Goal: Task Accomplishment & Management: Use online tool/utility

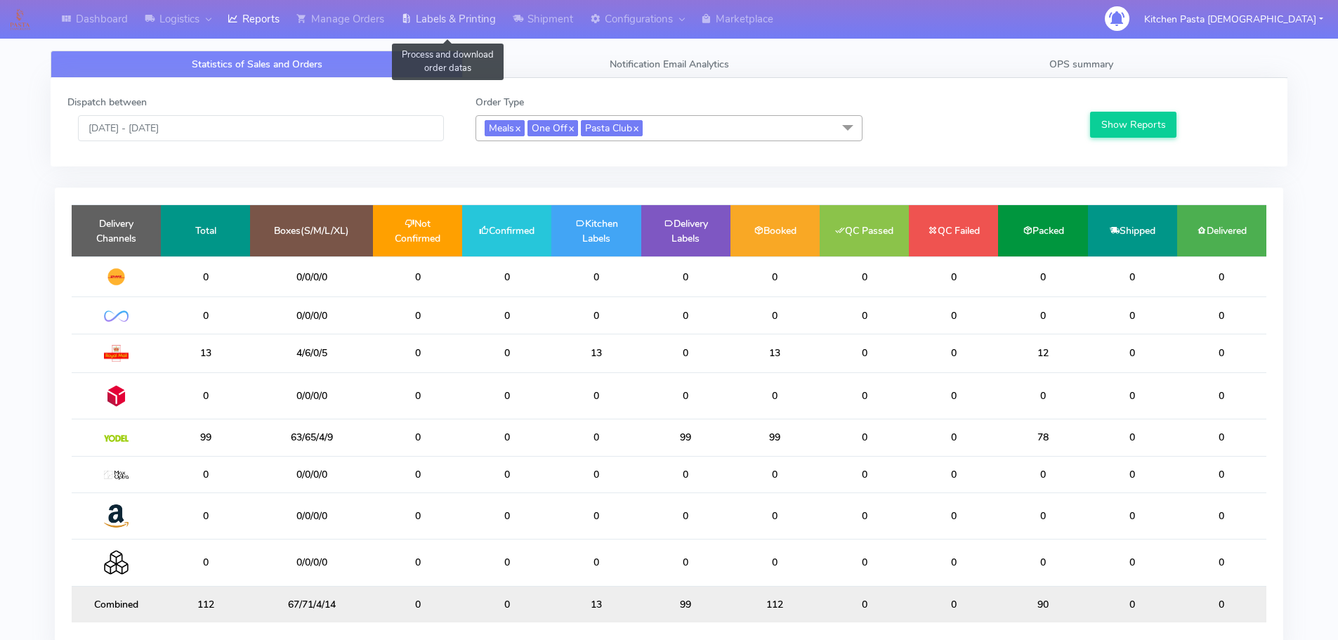
click at [492, 19] on link "Labels & Printing" at bounding box center [448, 19] width 112 height 39
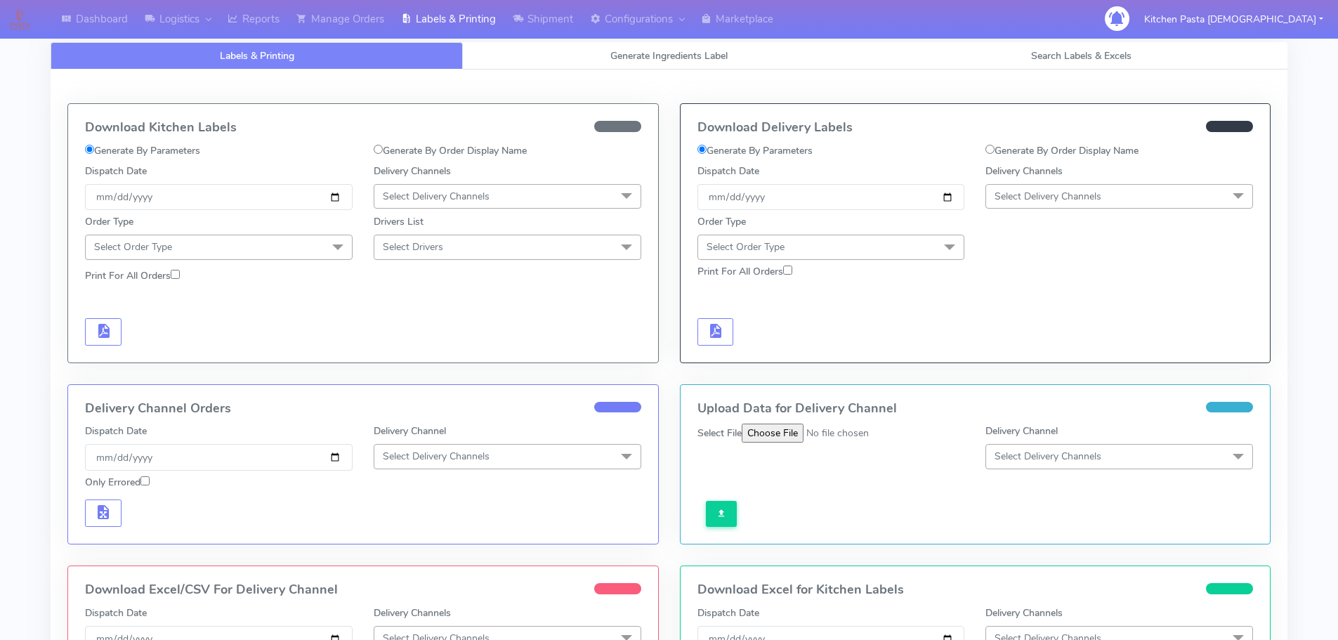
click at [1031, 194] on span "Select Delivery Channels" at bounding box center [1047, 196] width 107 height 13
drag, startPoint x: 1040, startPoint y: 310, endPoint x: 896, endPoint y: 272, distance: 148.8
click at [1040, 309] on div "Royal Mail" at bounding box center [1119, 308] width 252 height 15
click at [887, 242] on span "Select Order Type" at bounding box center [831, 247] width 268 height 25
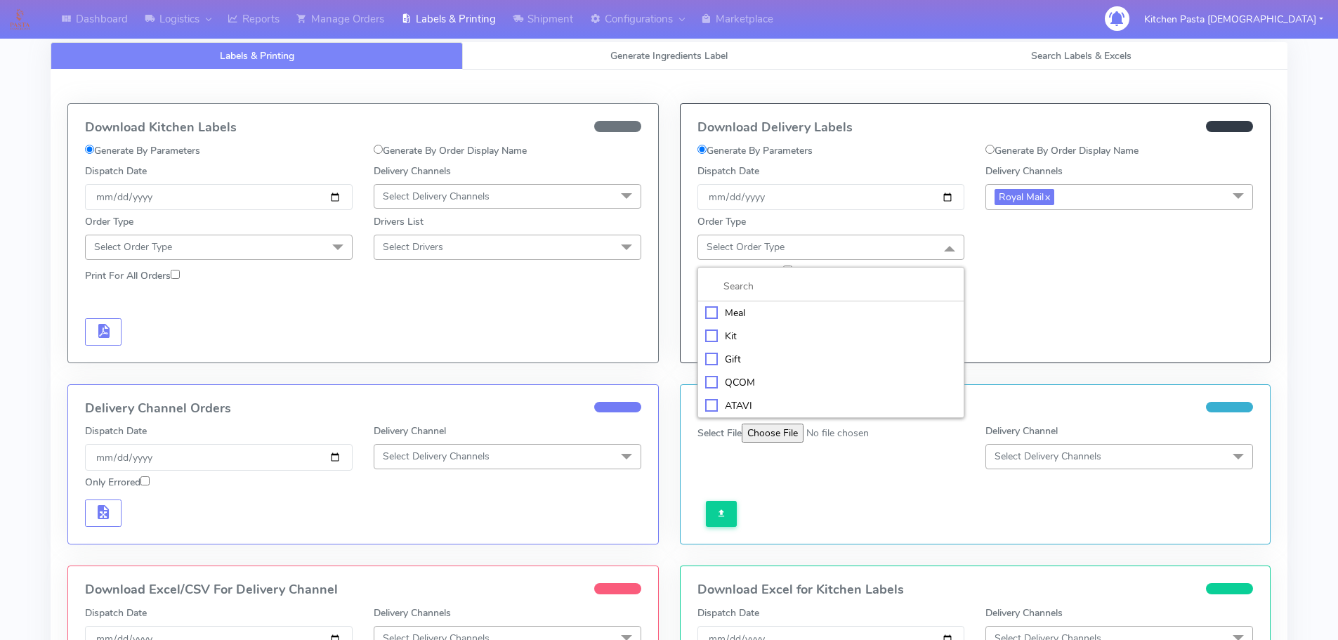
click at [735, 310] on div "Meal" at bounding box center [831, 312] width 252 height 15
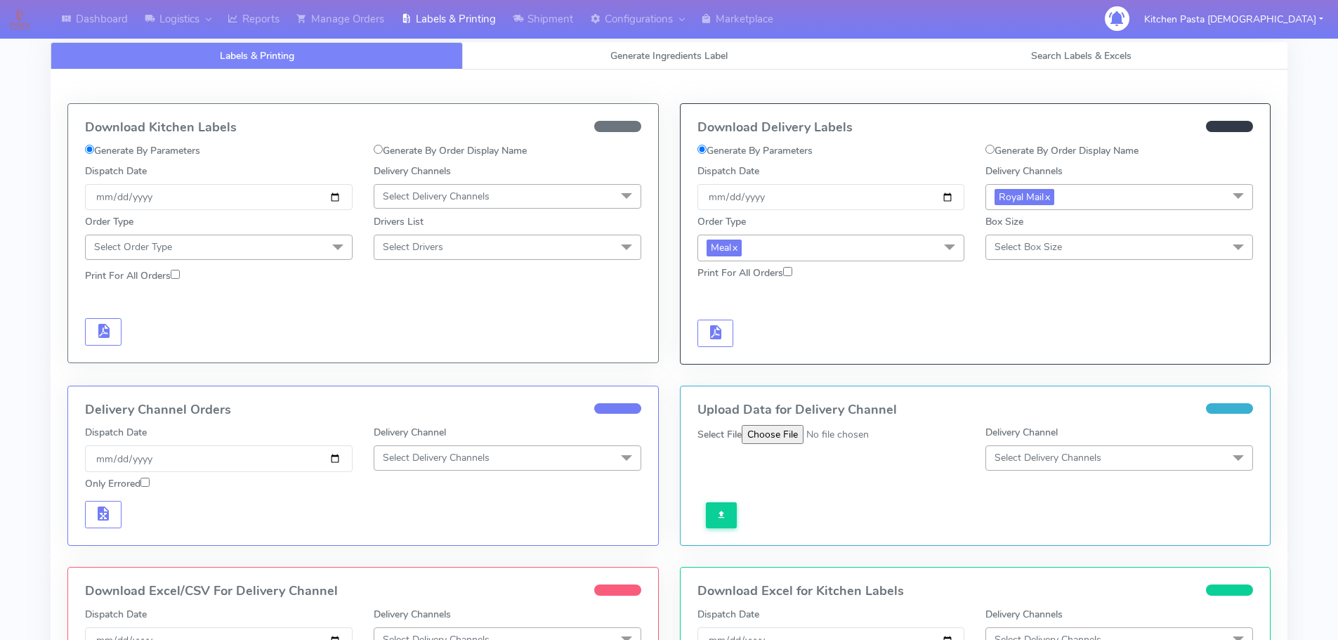
click at [1017, 244] on span "Select Box Size" at bounding box center [1027, 246] width 67 height 13
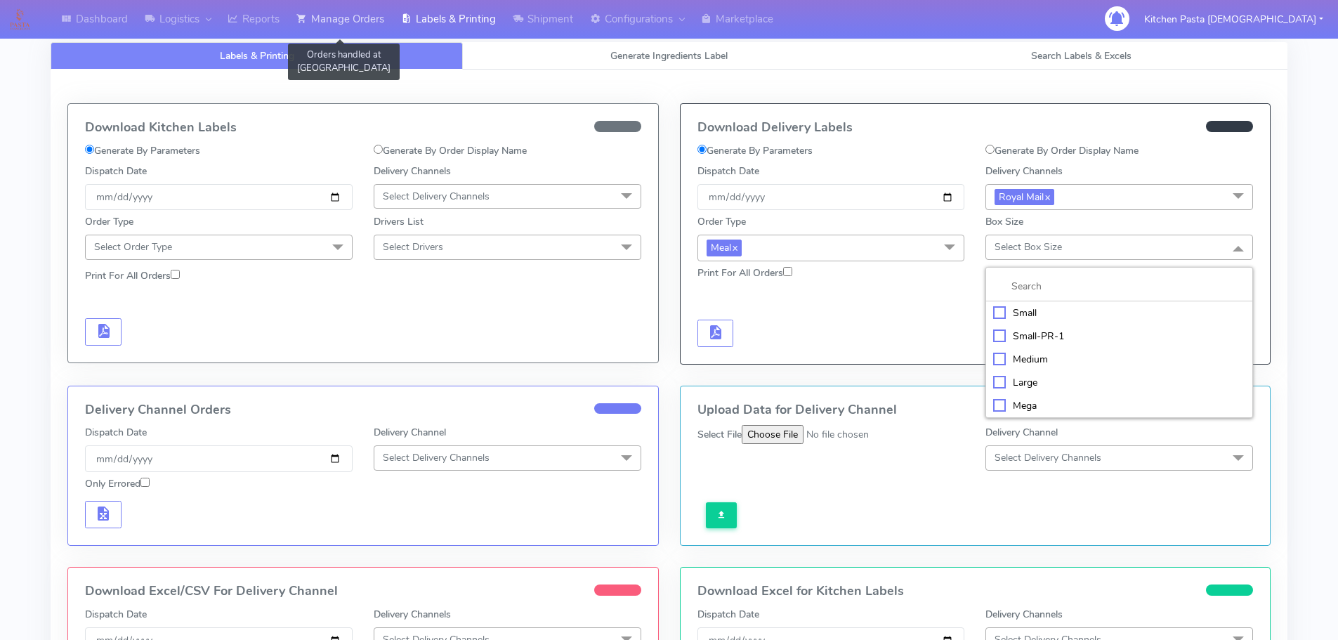
click at [362, 29] on link "Manage Orders" at bounding box center [340, 19] width 105 height 39
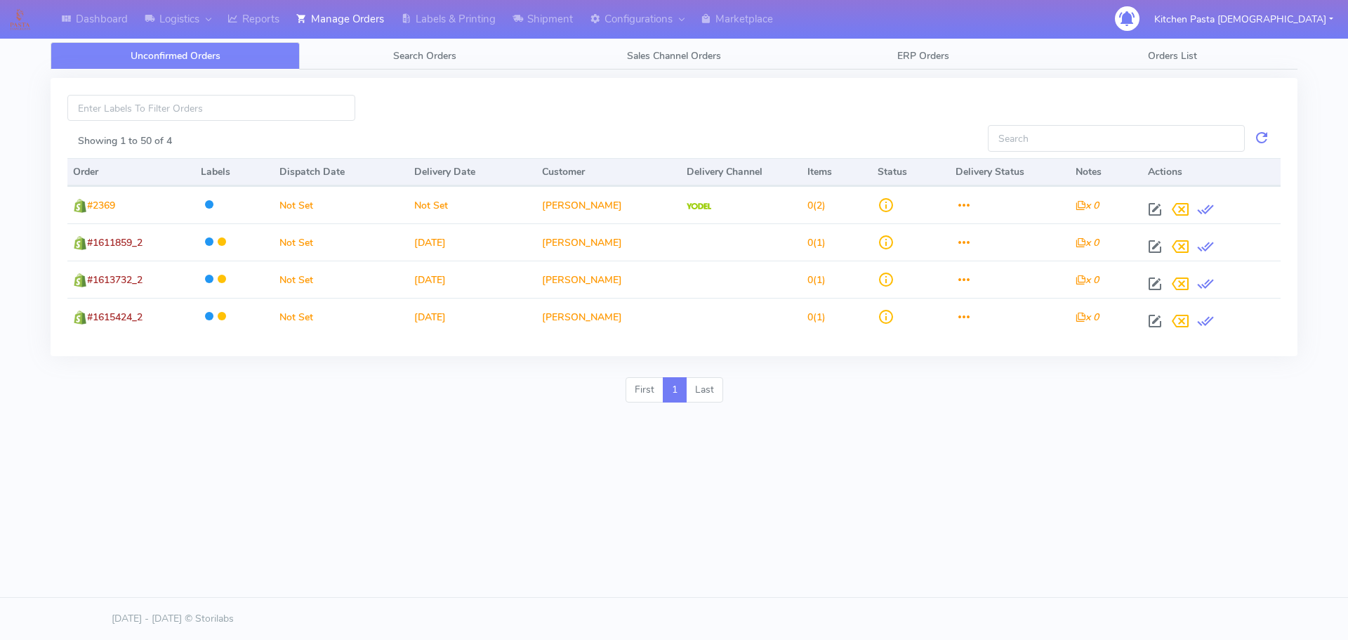
click at [396, 39] on div "Unconfirmed Orders Search Orders Sales Channel Orders ERP Orders Orders List Sh…" at bounding box center [674, 219] width 1247 height 388
click at [404, 62] on span "Search Orders" at bounding box center [424, 55] width 63 height 13
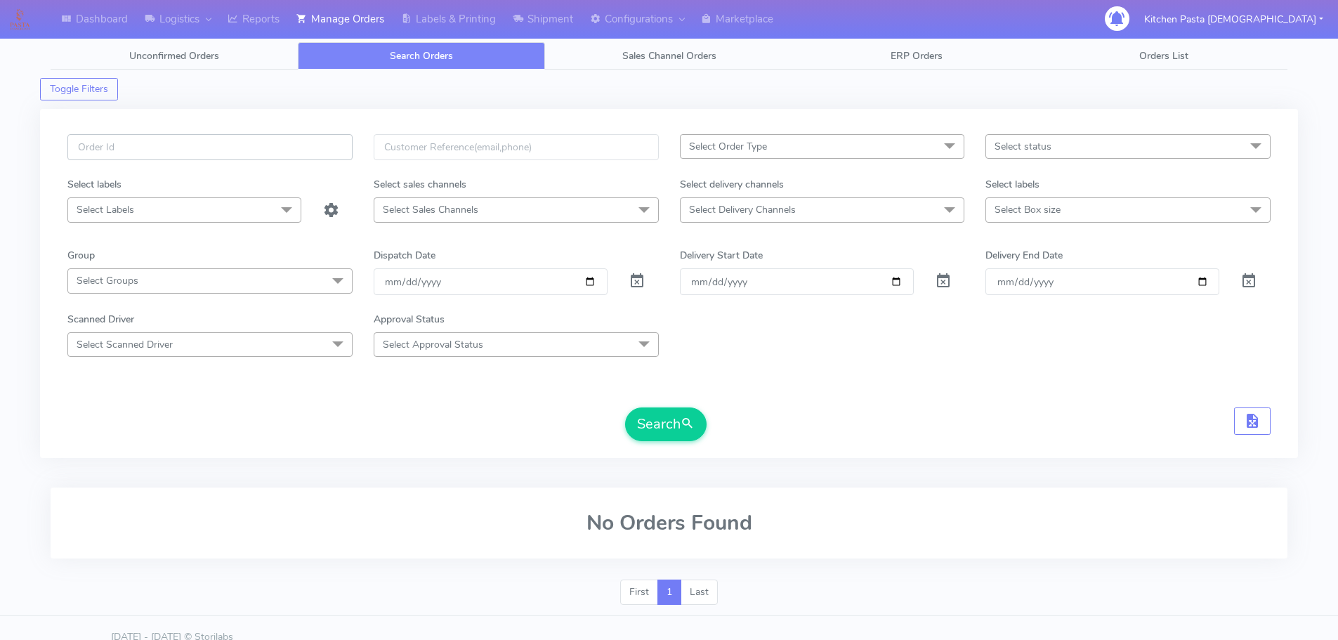
click at [265, 143] on input "text" at bounding box center [209, 147] width 285 height 26
type input "1615747"
click at [625, 407] on button "Search" at bounding box center [665, 424] width 81 height 34
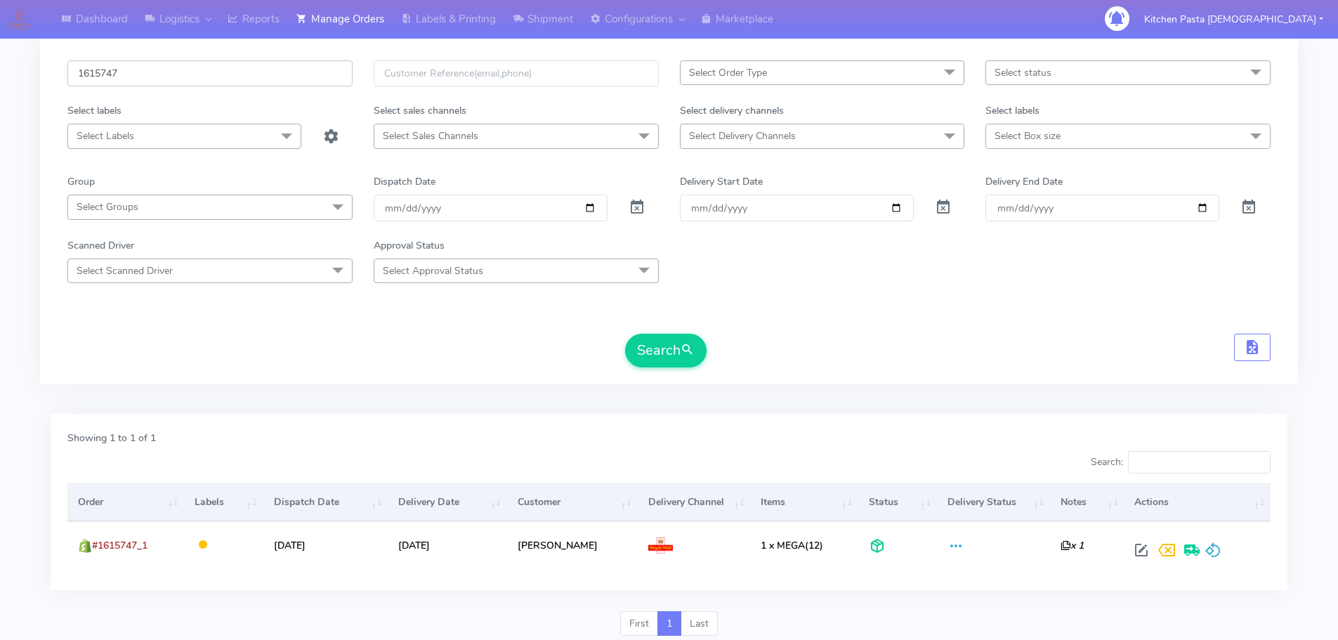
scroll to position [123, 0]
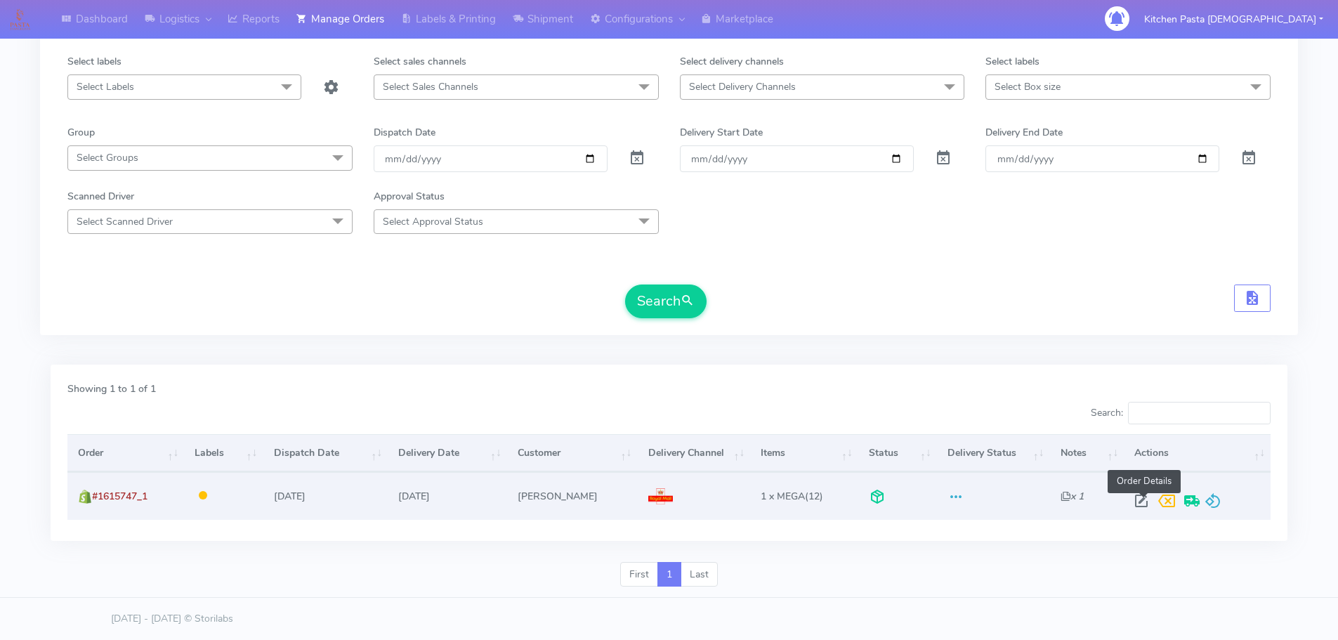
click at [1144, 503] on span at bounding box center [1140, 503] width 25 height 13
select select "3"
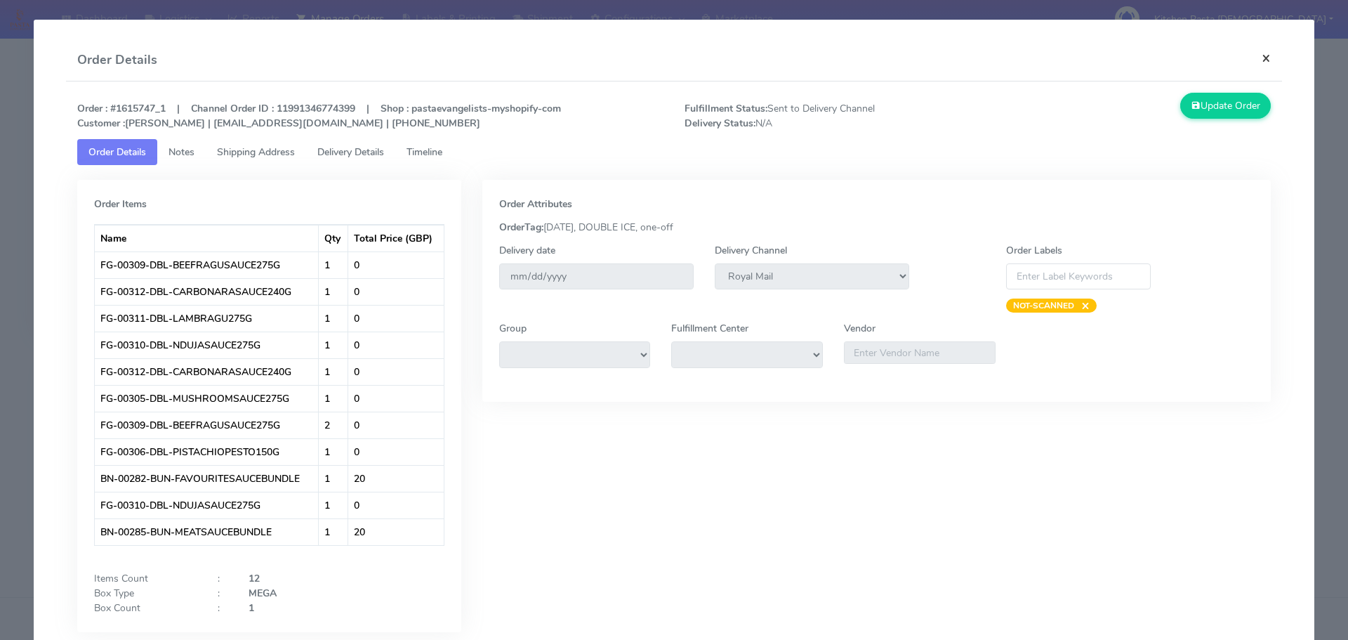
click at [1251, 53] on button "×" at bounding box center [1266, 57] width 32 height 37
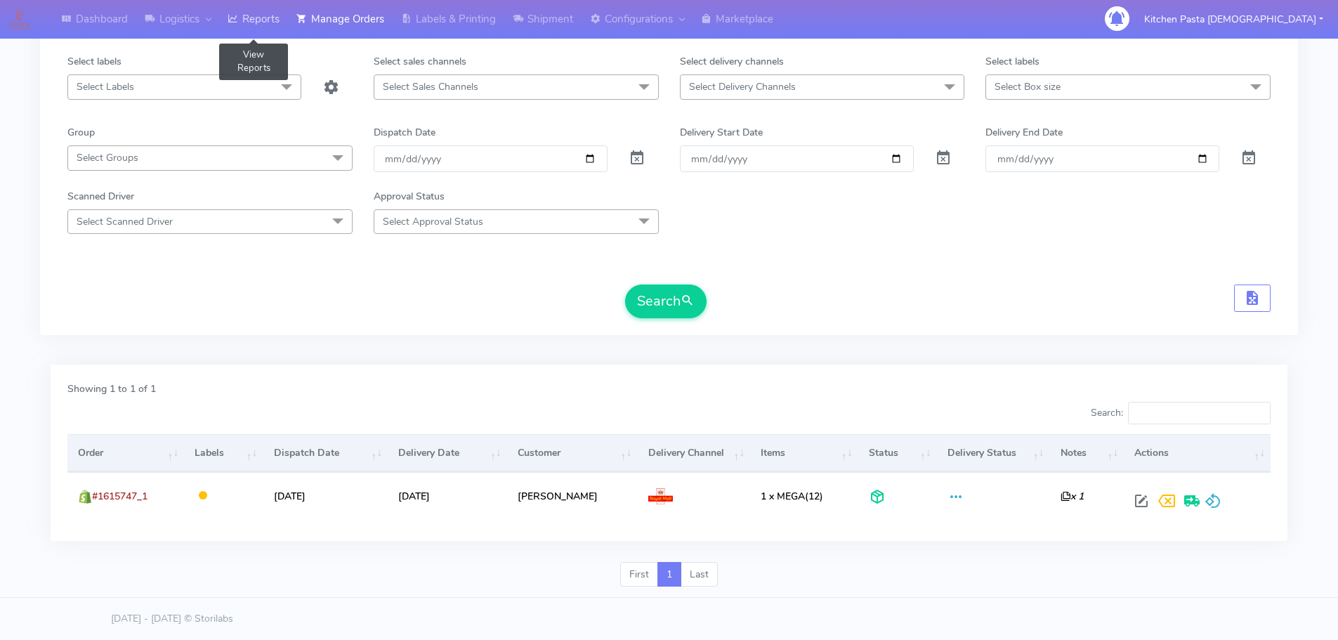
click at [267, 18] on link "Reports" at bounding box center [253, 19] width 69 height 39
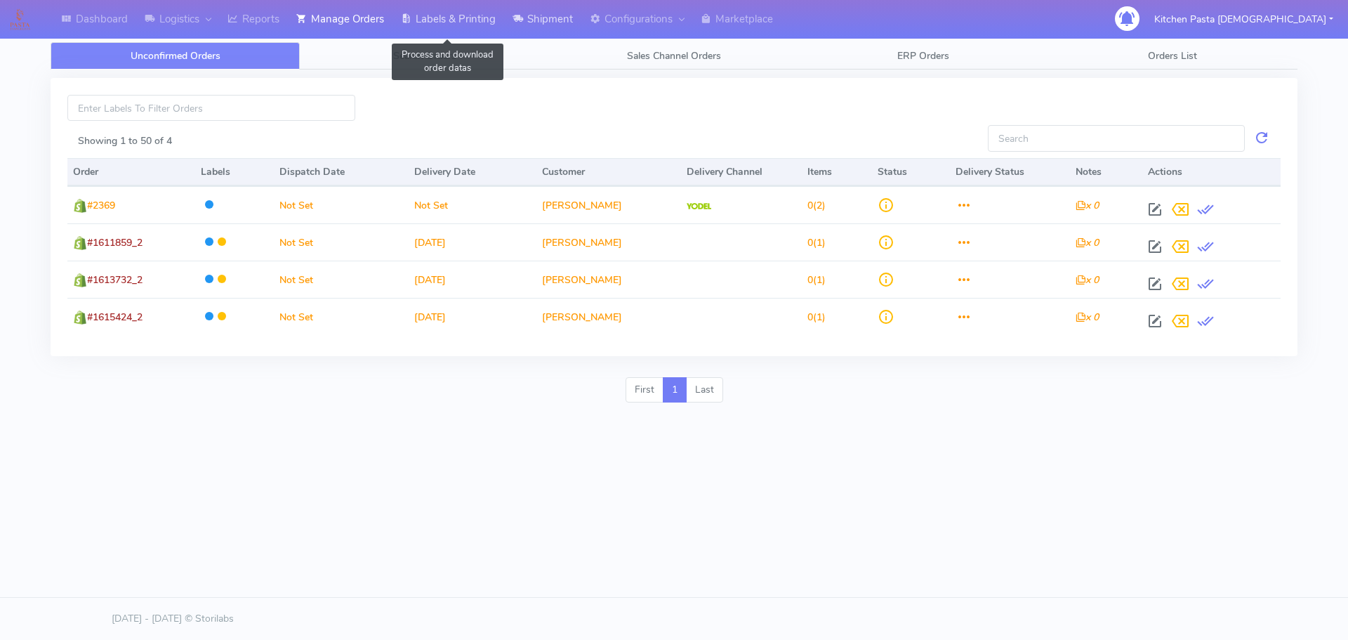
drag, startPoint x: 454, startPoint y: 20, endPoint x: 515, endPoint y: 30, distance: 61.3
click at [454, 20] on link "Labels & Printing" at bounding box center [448, 19] width 112 height 39
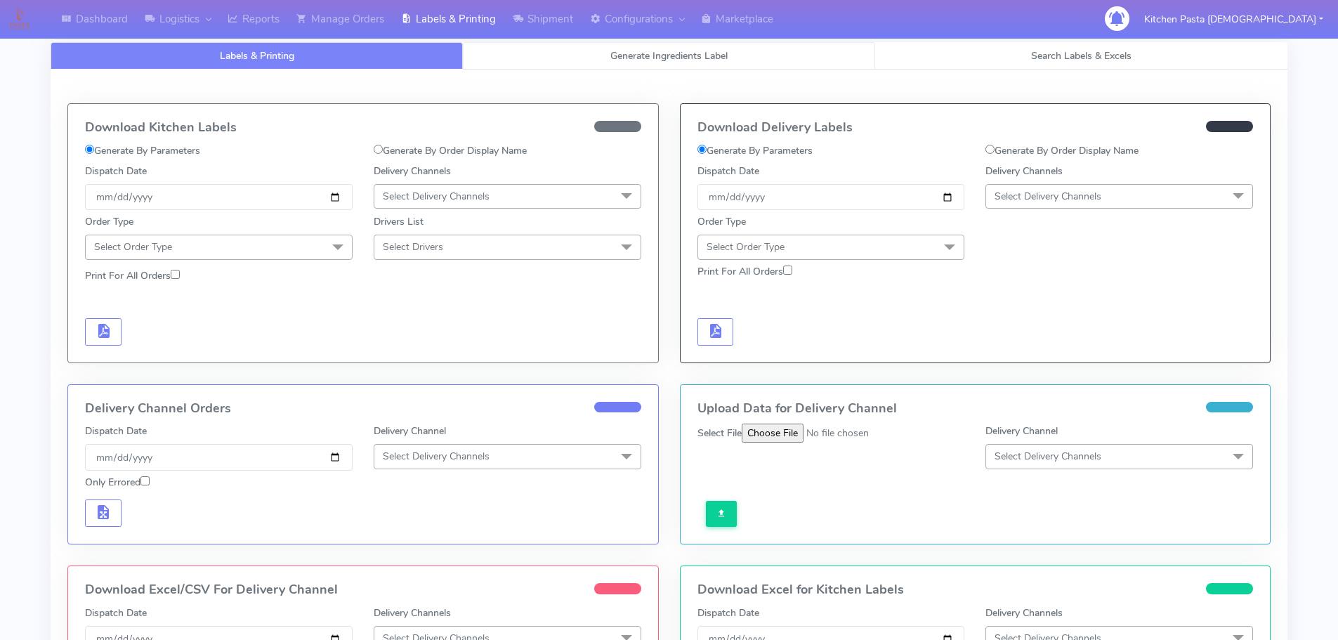
click at [654, 53] on span "Generate Ingredients Label" at bounding box center [668, 55] width 117 height 13
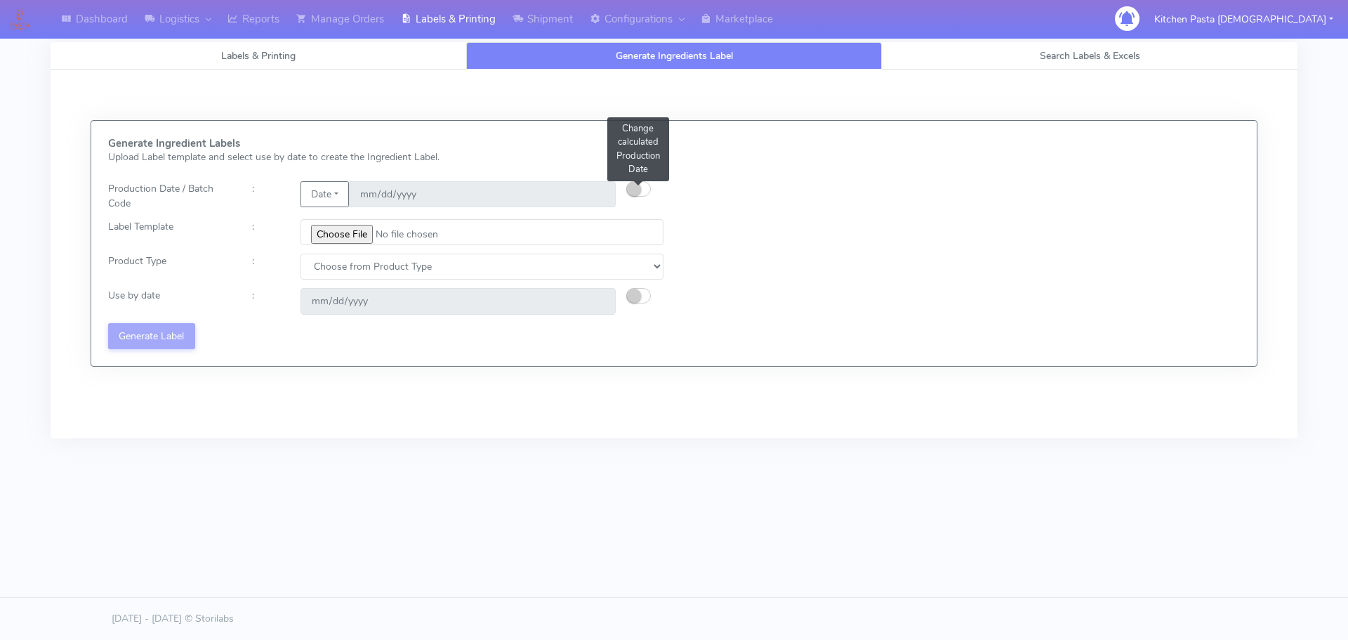
click at [643, 183] on button "button" at bounding box center [638, 188] width 25 height 15
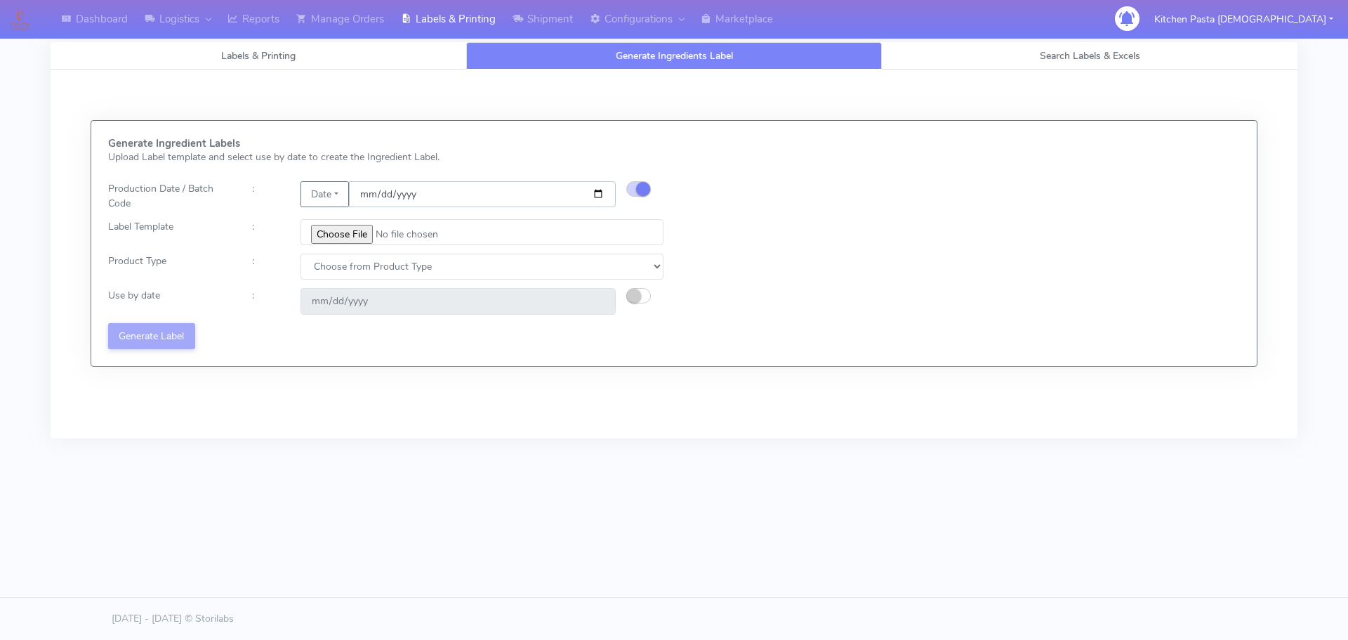
click at [594, 193] on input "[DATE]" at bounding box center [482, 194] width 267 height 26
type input "[DATE]"
click at [357, 227] on input "file" at bounding box center [482, 232] width 363 height 26
type input "C:\fakepath\Pasta Evangelists Lobster crab and prawn ravioli dinner kit for 2 v…"
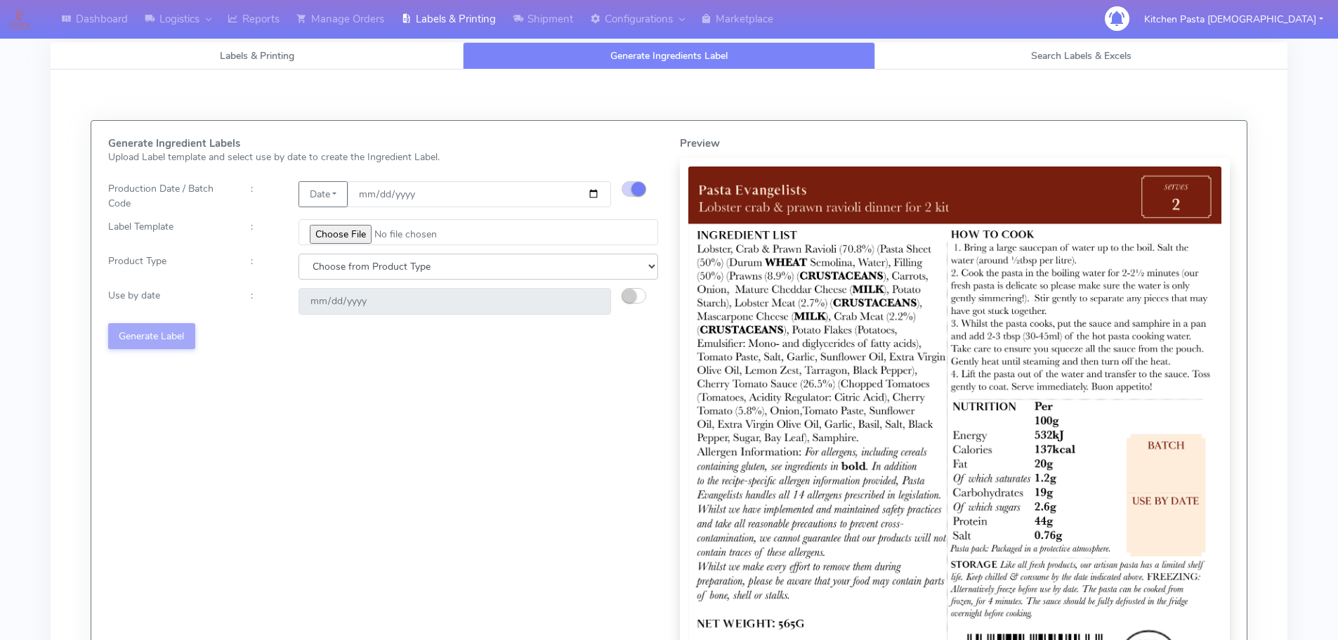
click at [348, 275] on select "Choose from Product Type ECOM ERETAIL CIRCULAR CIRC_DESERTS LASAGNE" at bounding box center [477, 266] width 359 height 26
select select "1"
click at [298, 253] on select "Choose from Product Type ECOM ERETAIL CIRCULAR CIRC_DESERTS LASAGNE" at bounding box center [477, 266] width 359 height 26
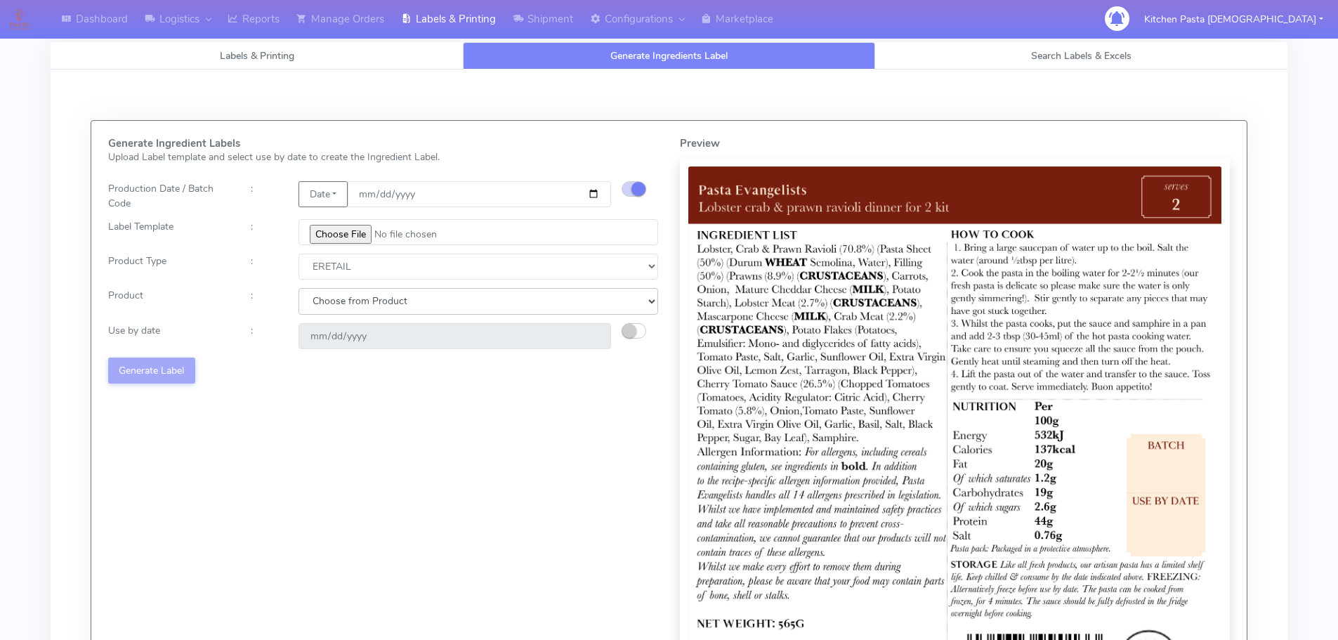
click at [347, 305] on select "Choose from Product PLAIN PASTA FILLED PASTA BUTTER (INTERNAL PRODUCTION) BUTTE…" at bounding box center [477, 301] width 359 height 26
select select "0"
click at [298, 288] on select "Choose from Product PLAIN PASTA FILLED PASTA BUTTER (INTERNAL PRODUCTION) BUTTE…" at bounding box center [477, 301] width 359 height 26
click at [638, 323] on button "button" at bounding box center [633, 330] width 25 height 15
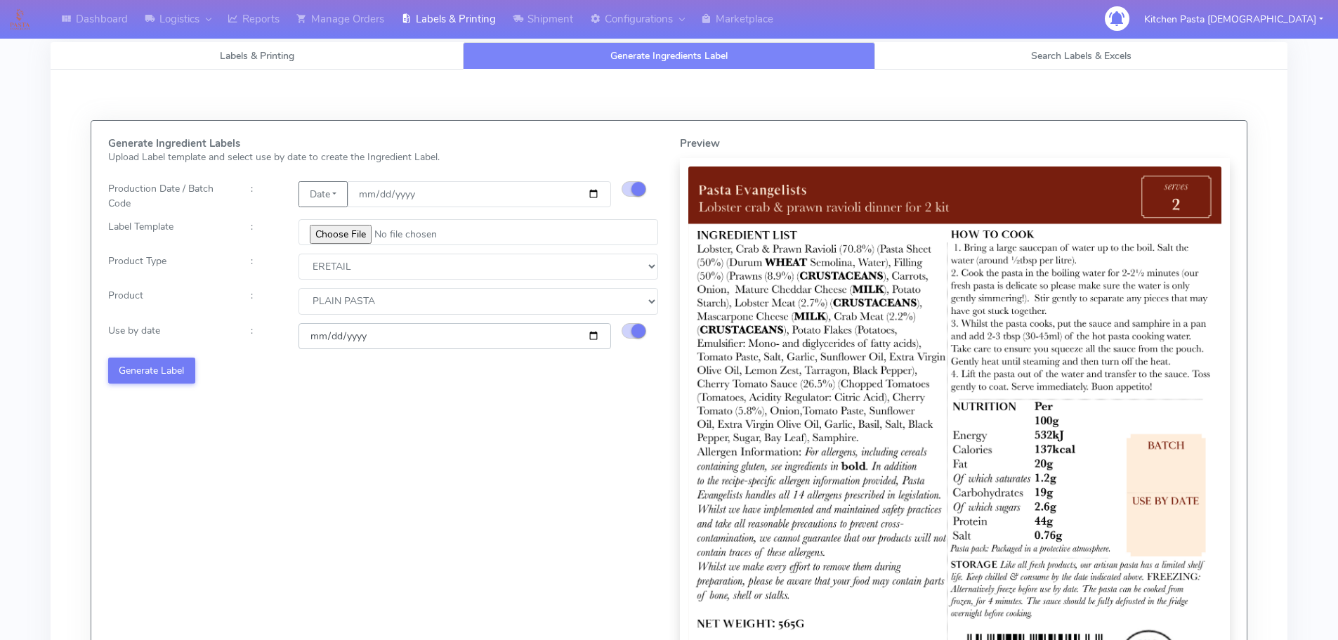
click at [595, 334] on input "2025-08-26" at bounding box center [454, 336] width 312 height 26
type input "2025-08-27"
click at [165, 366] on button "Generate Label" at bounding box center [151, 370] width 87 height 26
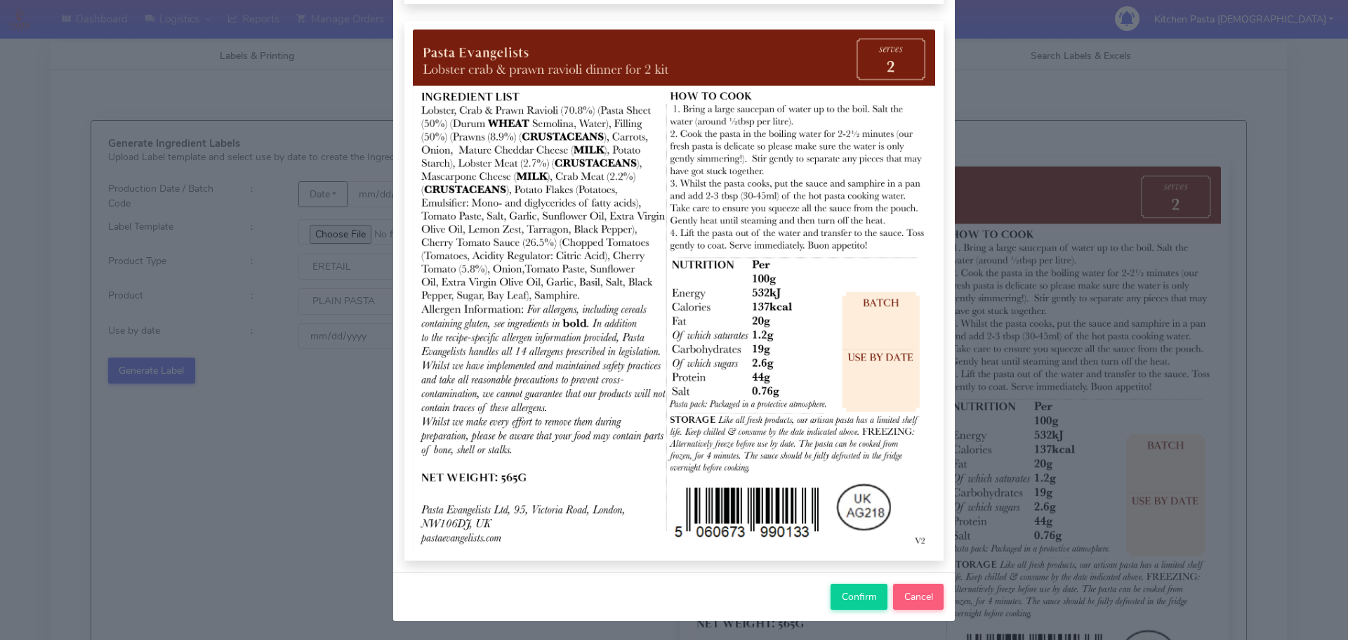
scroll to position [145, 0]
click at [842, 603] on button "Confirm" at bounding box center [859, 596] width 57 height 26
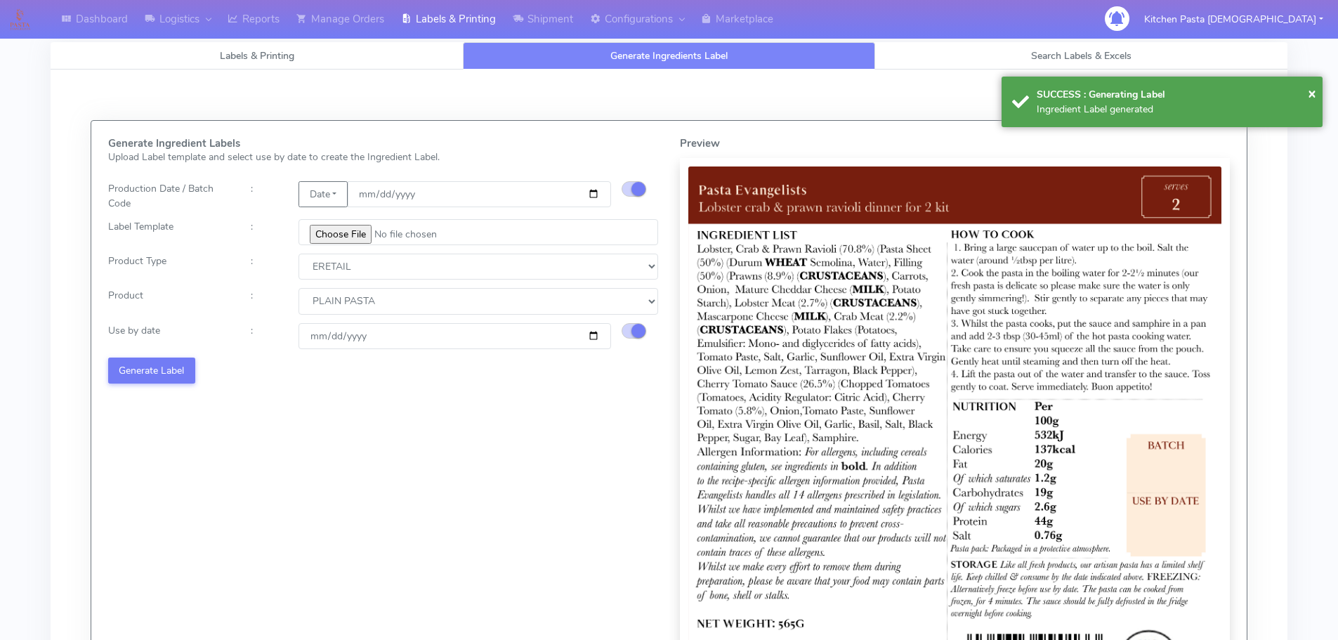
select select
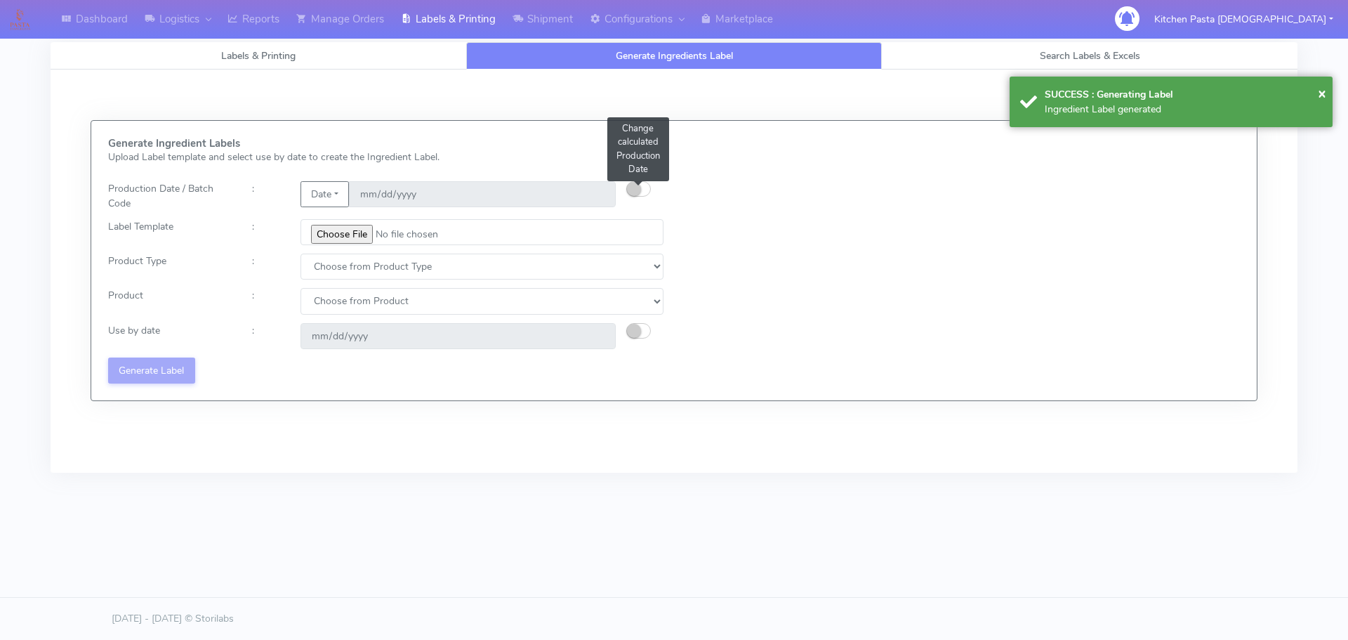
click at [643, 192] on button "button" at bounding box center [638, 188] width 25 height 15
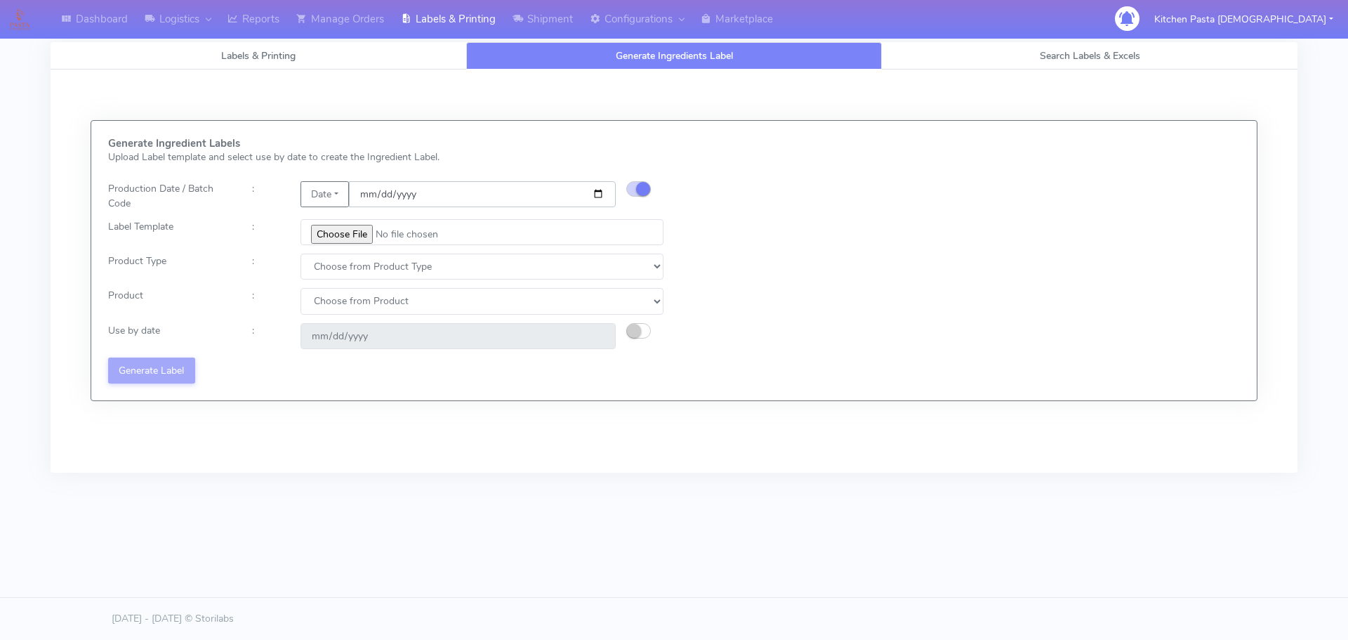
click at [597, 190] on input "date" at bounding box center [482, 194] width 267 height 26
type input "2025-08-20"
type input "2025-08-26"
click at [353, 247] on div "Generate Ingredient Labels Upload Label template and select use by date to crea…" at bounding box center [386, 261] width 576 height 246
click at [353, 235] on input "file" at bounding box center [482, 232] width 363 height 26
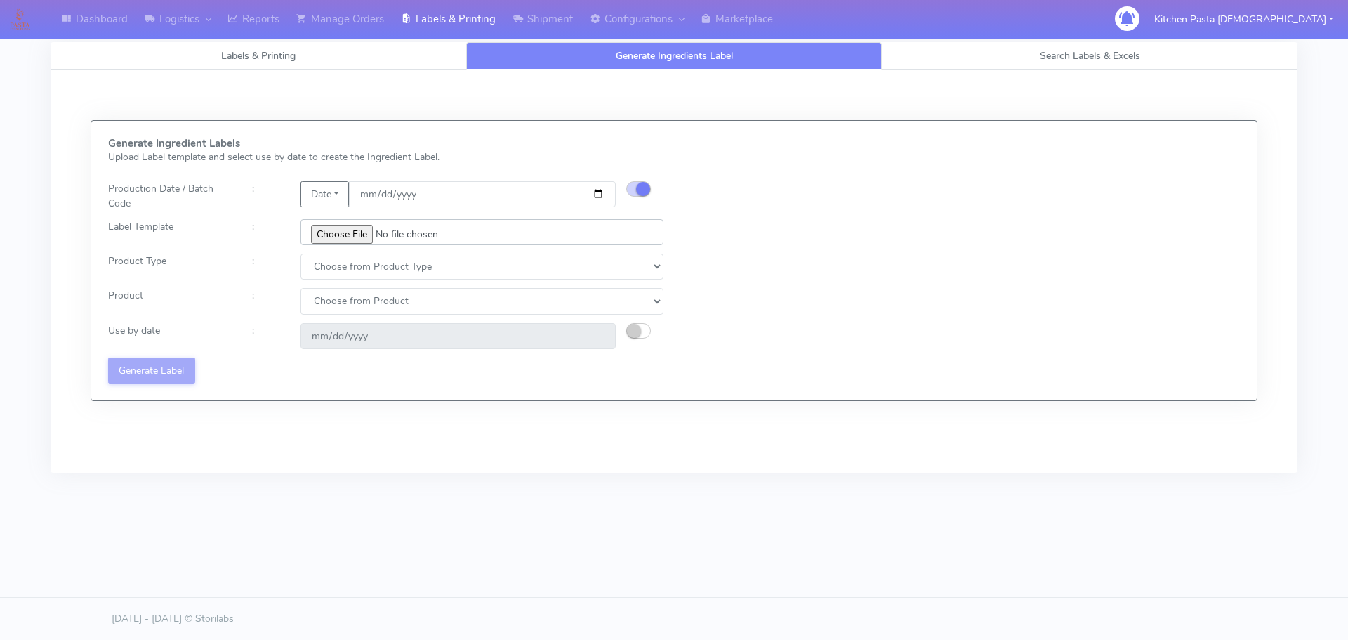
type input "C:\fakepath\Pasta Evangelists spicy 'nduja mafaldine kit for 2 v5.jpg"
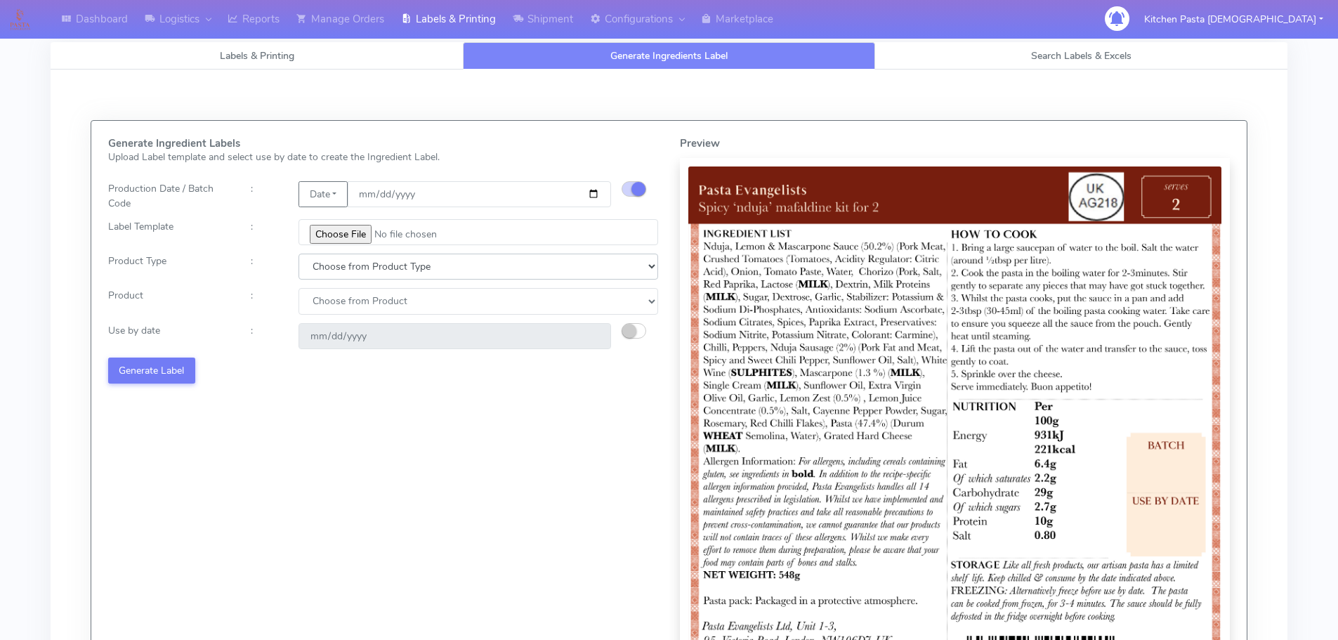
click at [372, 258] on select "Choose from Product Type ECOM ERETAIL CIRCULAR CIRC_DESERTS LASAGNE" at bounding box center [477, 266] width 359 height 26
select select "1"
click at [298, 253] on select "Choose from Product Type ECOM ERETAIL CIRCULAR CIRC_DESERTS LASAGNE" at bounding box center [477, 266] width 359 height 26
click at [338, 310] on select "Choose from Product PLAIN PASTA FILLED PASTA BUTTER (INTERNAL PRODUCTION) BUTTE…" at bounding box center [477, 301] width 359 height 26
select select "0"
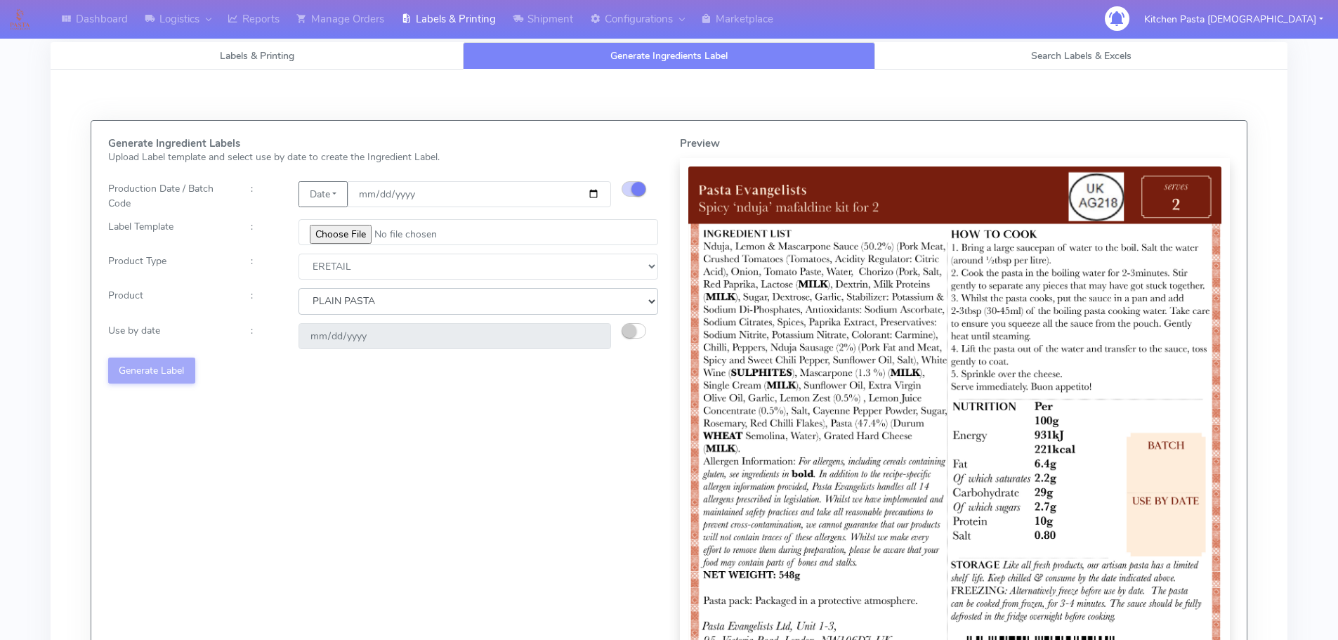
click at [298, 288] on select "Choose from Product PLAIN PASTA FILLED PASTA BUTTER (INTERNAL PRODUCTION) BUTTE…" at bounding box center [477, 301] width 359 height 26
click at [619, 334] on div "2025-08-26" at bounding box center [455, 336] width 334 height 26
click at [644, 325] on button "button" at bounding box center [633, 330] width 25 height 15
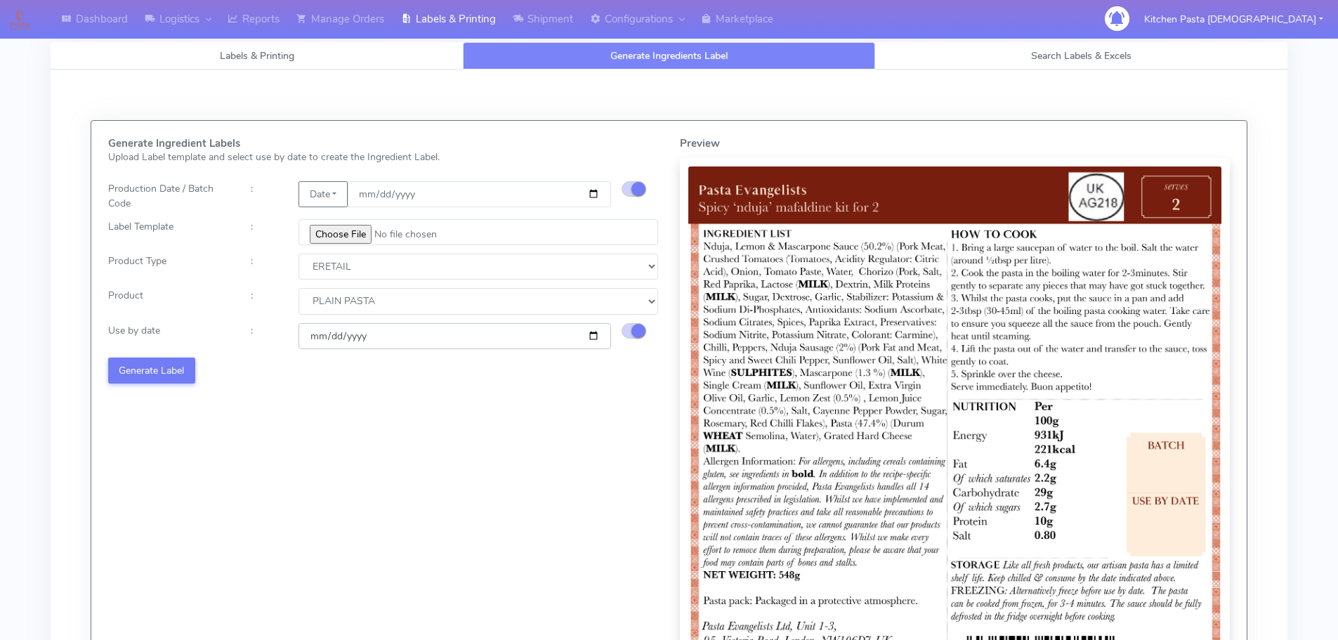
click at [593, 334] on input "2025-08-26" at bounding box center [454, 336] width 312 height 26
type input "[DATE]"
click at [161, 360] on button "Generate Label" at bounding box center [151, 370] width 87 height 26
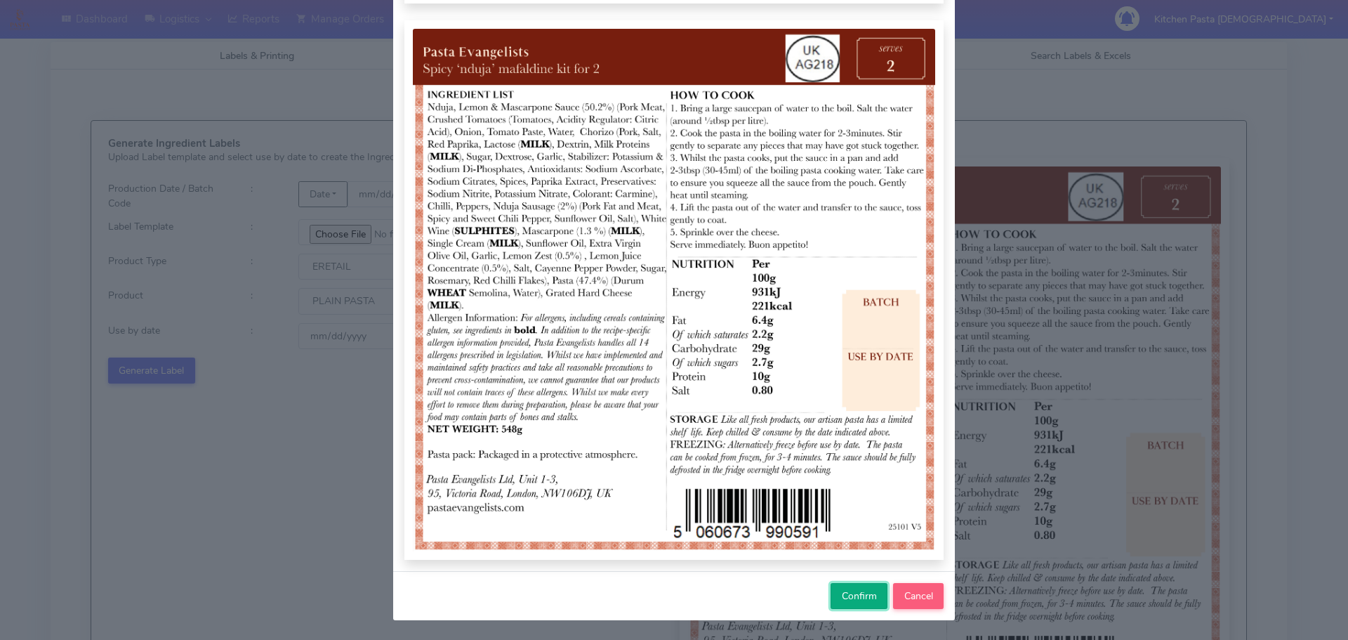
click at [847, 593] on span "Confirm" at bounding box center [859, 595] width 35 height 13
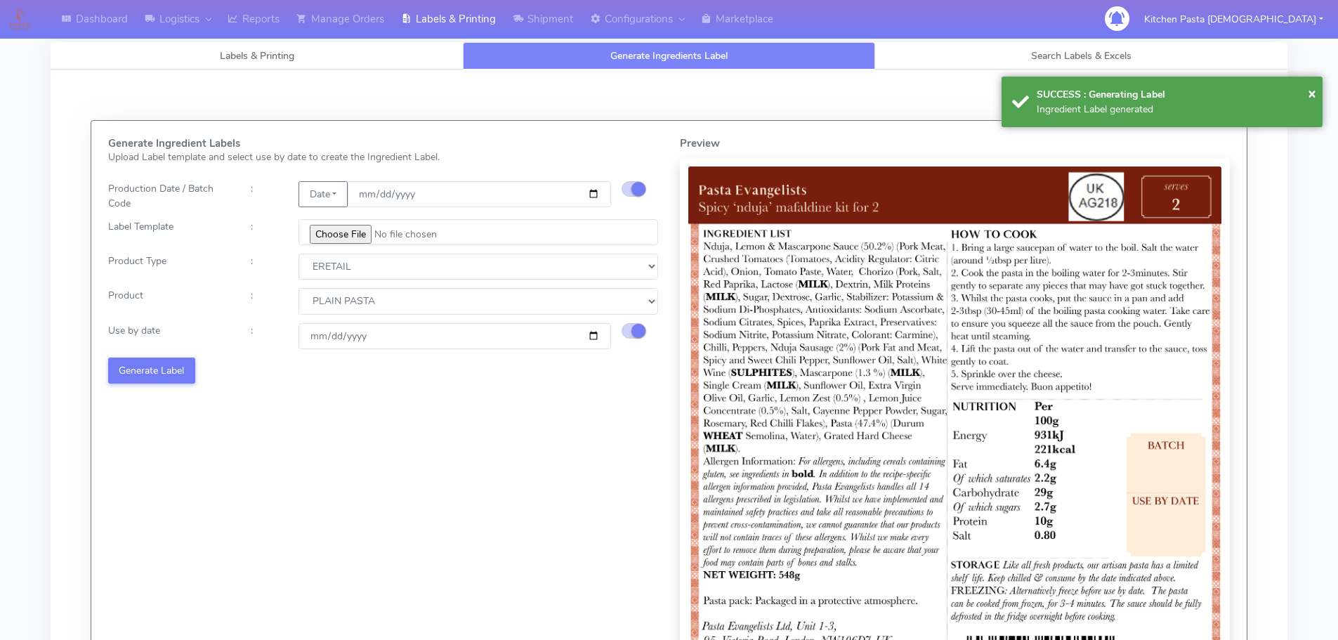
select select
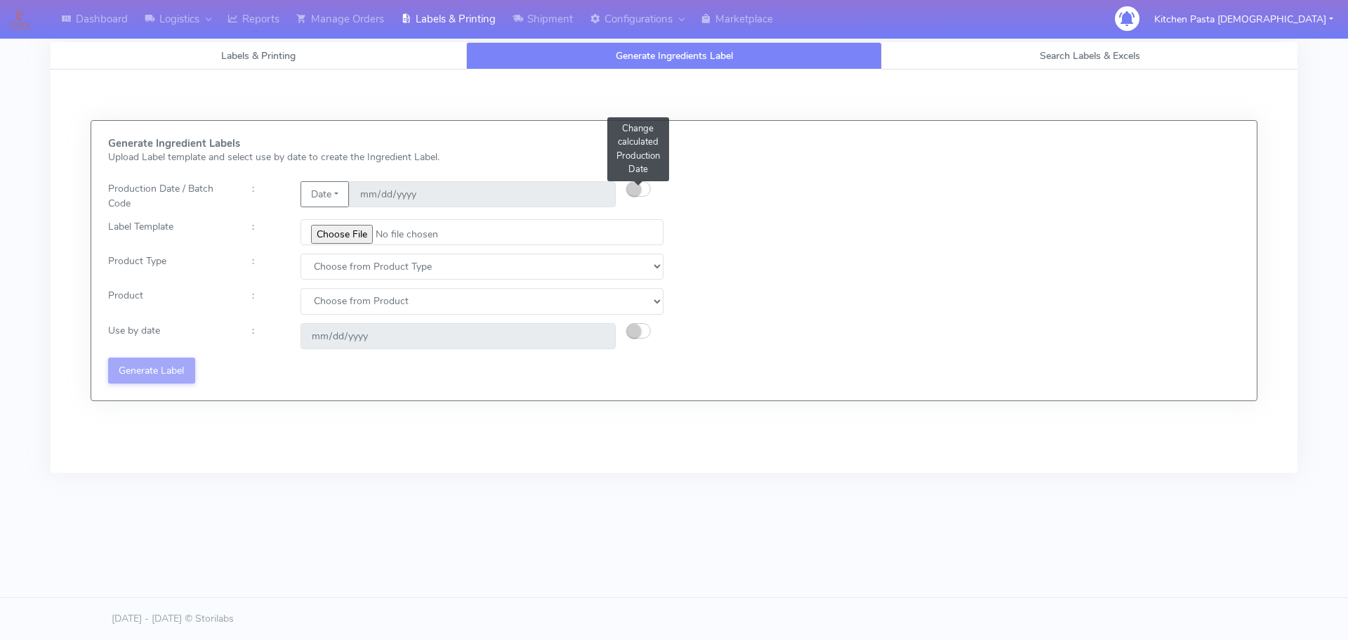
click at [642, 185] on button "button" at bounding box center [638, 188] width 25 height 15
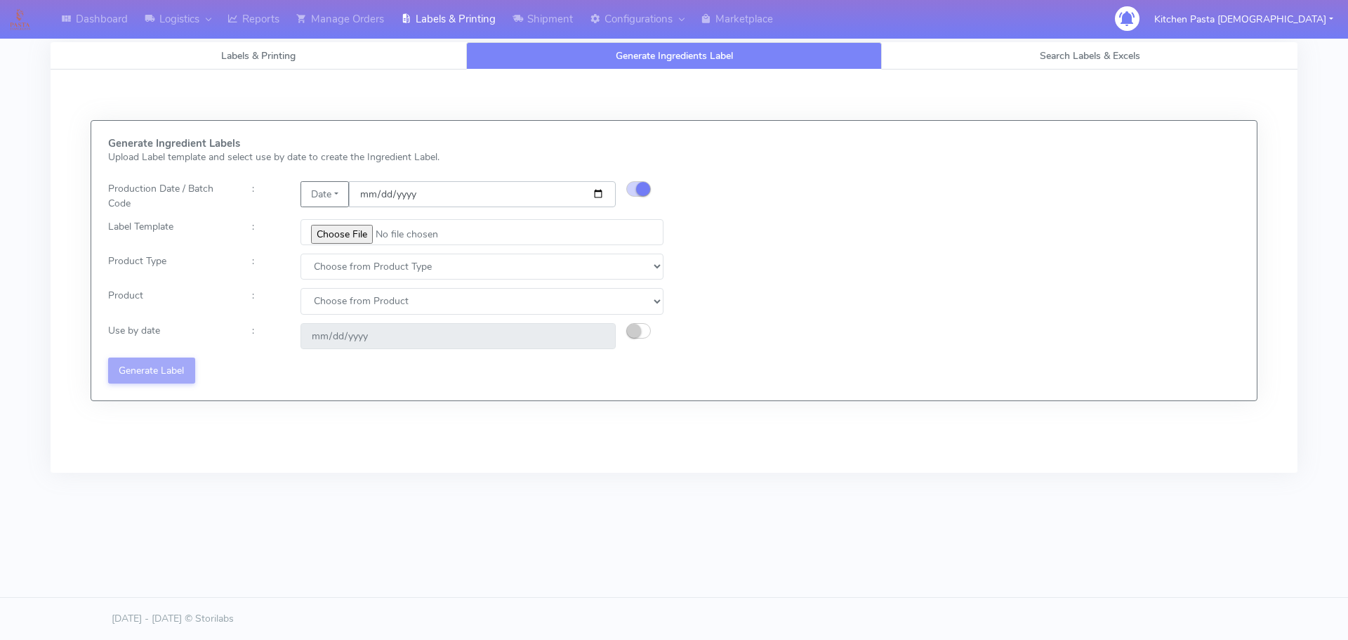
click at [599, 194] on input "date" at bounding box center [482, 194] width 267 height 26
type input "2025-08-20"
type input "2025-08-26"
click at [364, 233] on input "file" at bounding box center [482, 232] width 363 height 26
type input "C:\fakepath\Pasta Evangelists Carbonara Spaghetti dinner kit for 2 v4.jpg"
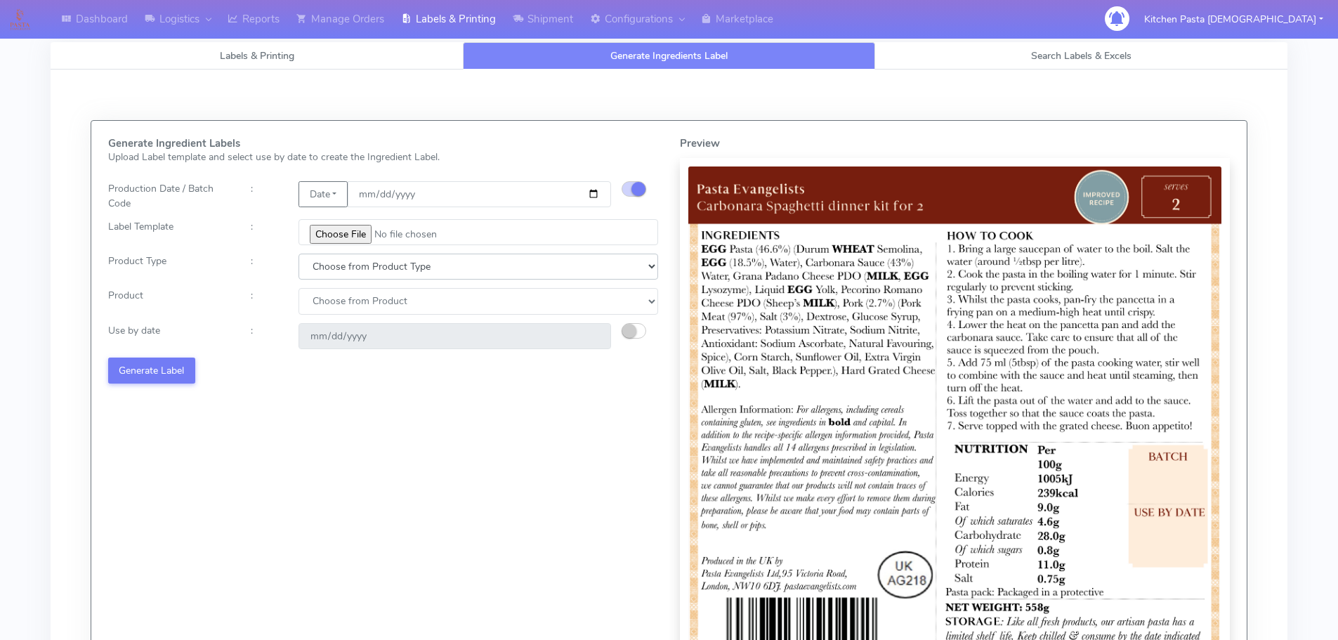
click at [348, 269] on select "Choose from Product Type ECOM ERETAIL CIRCULAR CIRC_DESERTS LASAGNE" at bounding box center [477, 266] width 359 height 26
select select "1"
click at [298, 253] on select "Choose from Product Type ECOM ERETAIL CIRCULAR CIRC_DESERTS LASAGNE" at bounding box center [477, 266] width 359 height 26
click at [338, 309] on select "Choose from Product PLAIN PASTA FILLED PASTA BUTTER (INTERNAL PRODUCTION) BUTTE…" at bounding box center [477, 301] width 359 height 26
select select "0"
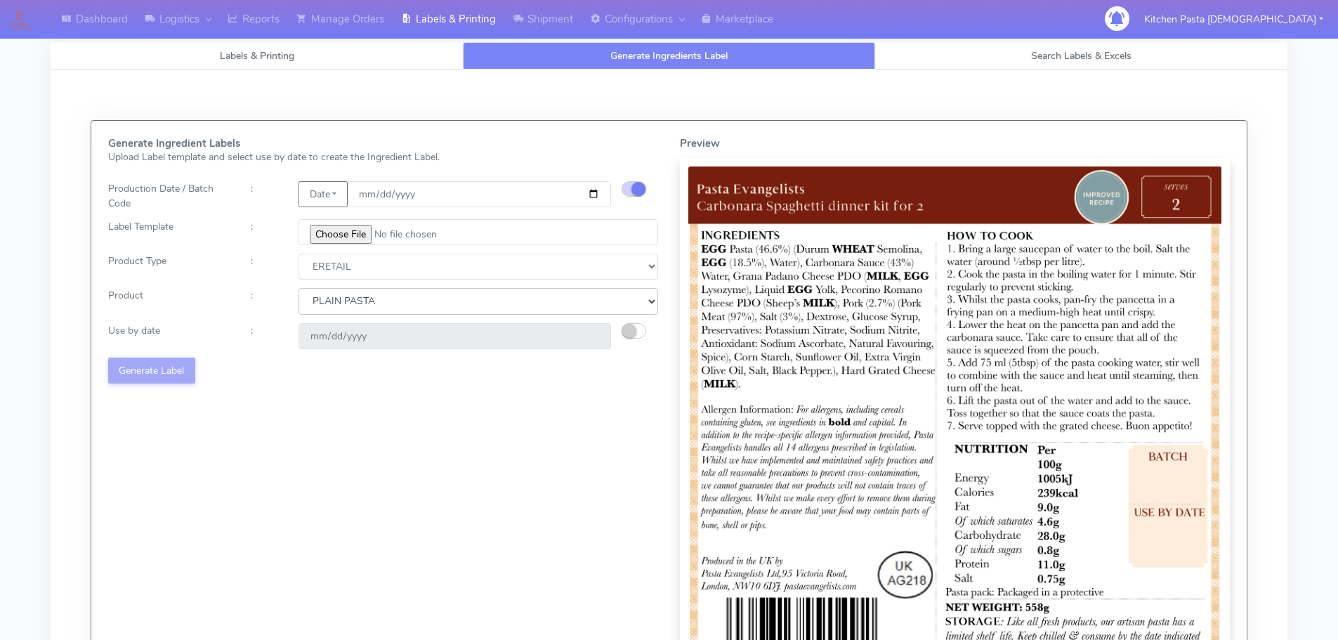
click at [298, 288] on select "Choose from Product PLAIN PASTA FILLED PASTA BUTTER (INTERNAL PRODUCTION) BUTTE…" at bounding box center [477, 301] width 359 height 26
click at [633, 326] on small "button" at bounding box center [629, 331] width 14 height 14
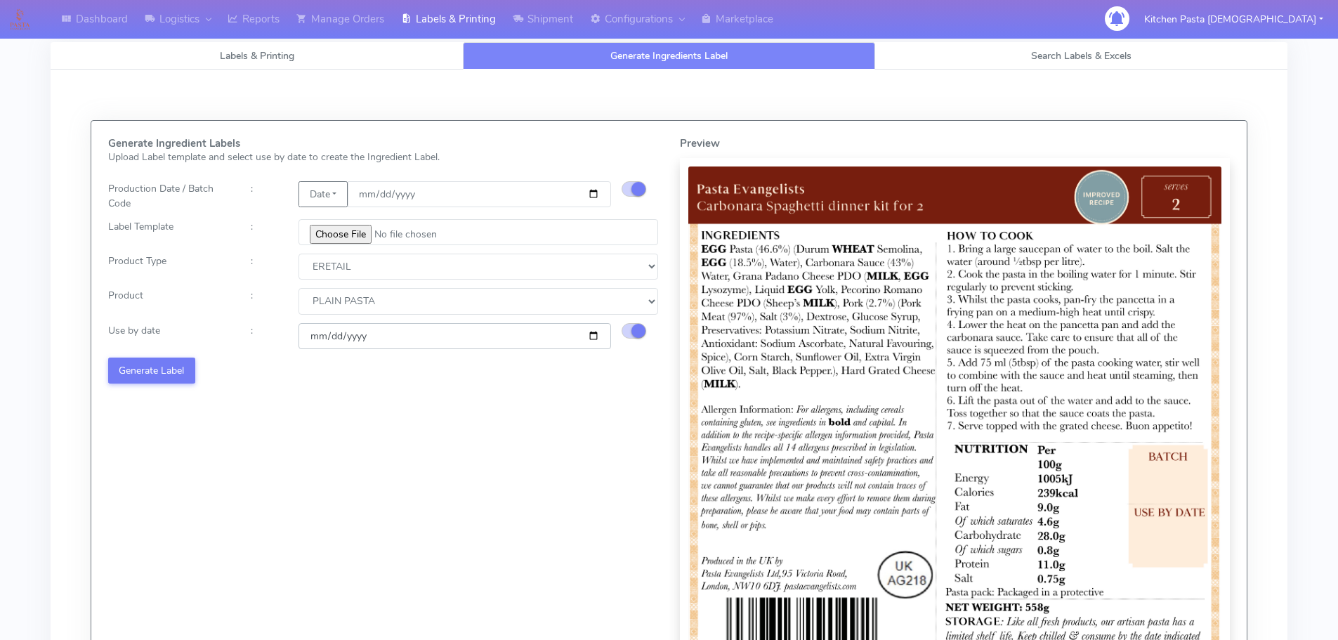
click at [595, 334] on input "2025-08-26" at bounding box center [454, 336] width 312 height 26
type input "[DATE]"
click at [154, 372] on button "Generate Label" at bounding box center [151, 370] width 87 height 26
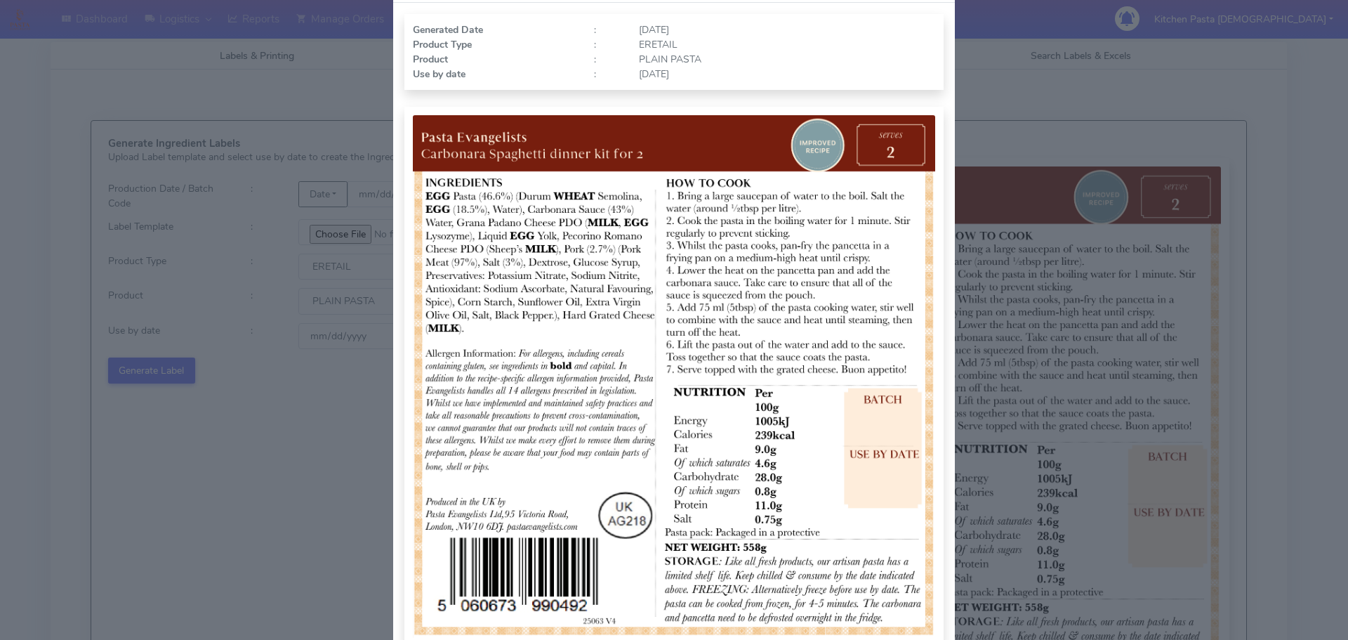
scroll to position [140, 0]
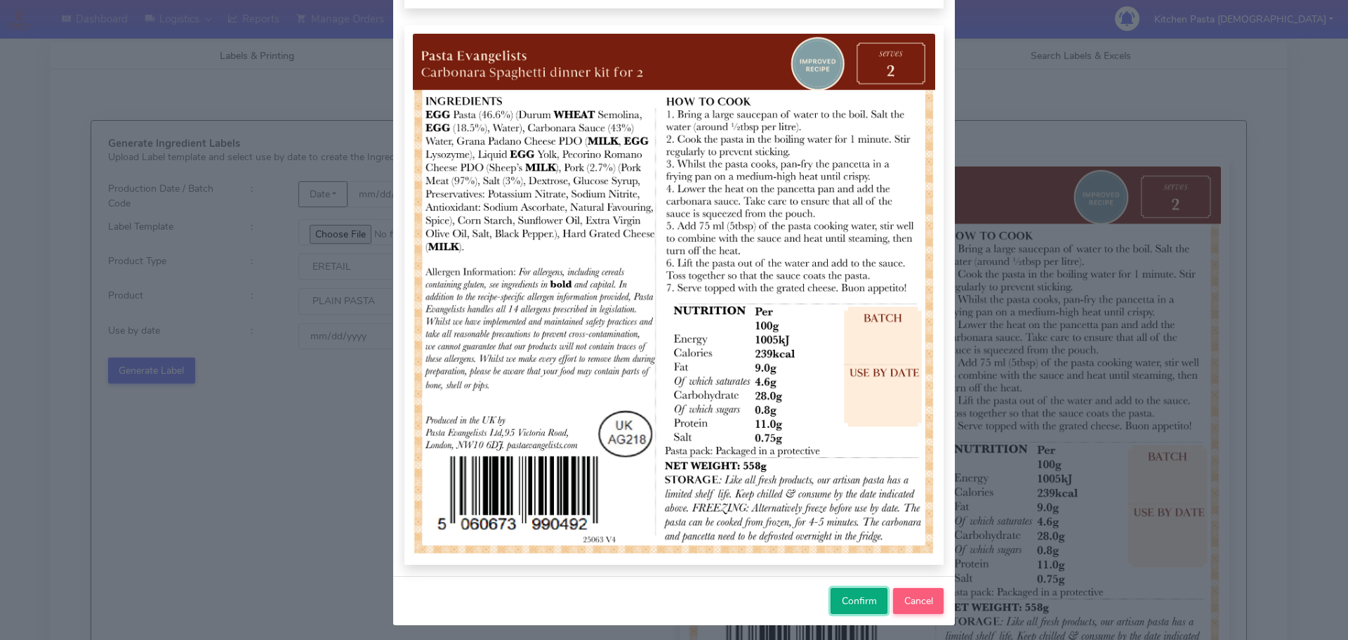
click at [859, 593] on button "Confirm" at bounding box center [859, 601] width 57 height 26
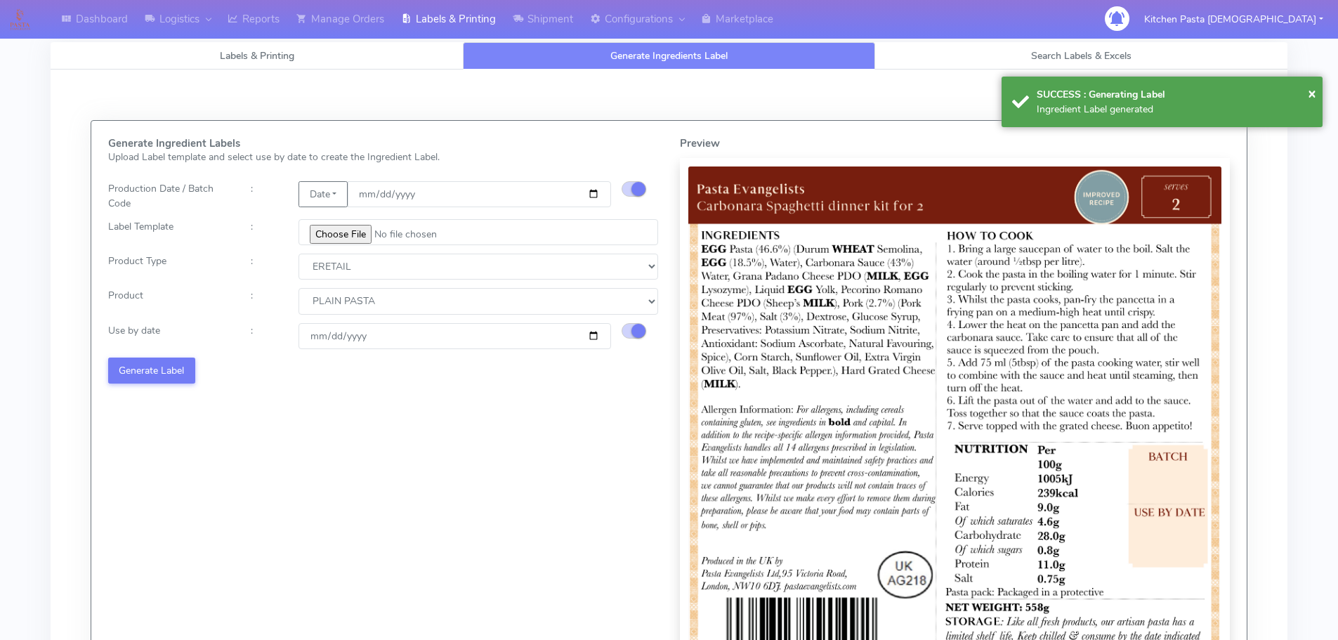
select select
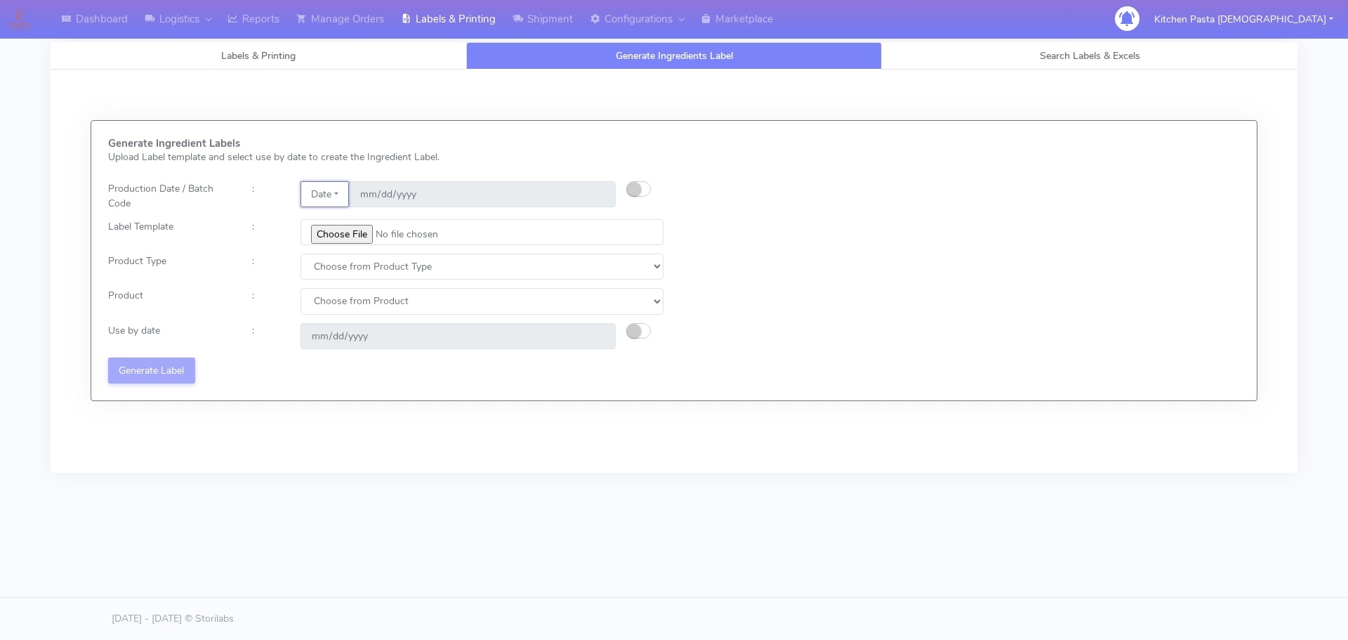
click at [334, 192] on button "Date" at bounding box center [325, 194] width 48 height 26
click at [344, 224] on link "Code" at bounding box center [356, 222] width 111 height 23
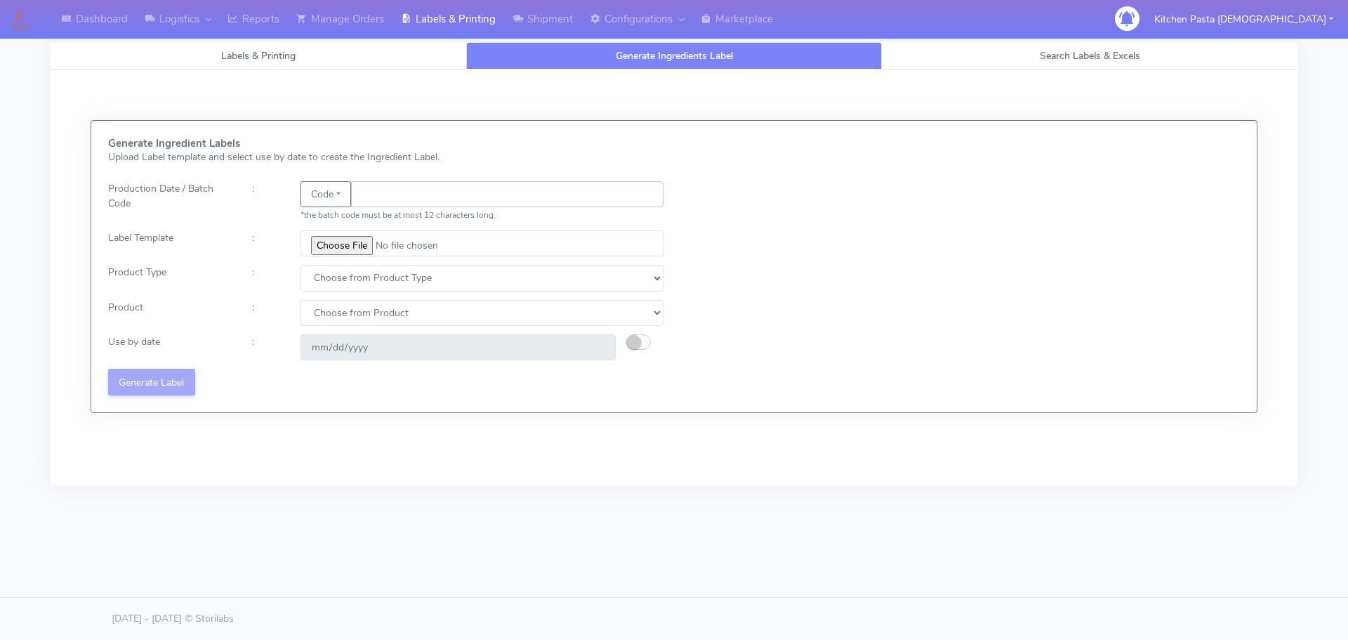
click at [371, 199] on input "text" at bounding box center [507, 194] width 312 height 26
type input "25226"
click at [336, 249] on input "file" at bounding box center [482, 243] width 363 height 26
type input "C:\fakepath\Beef & Chianti Lasagne 1 v3.jpg"
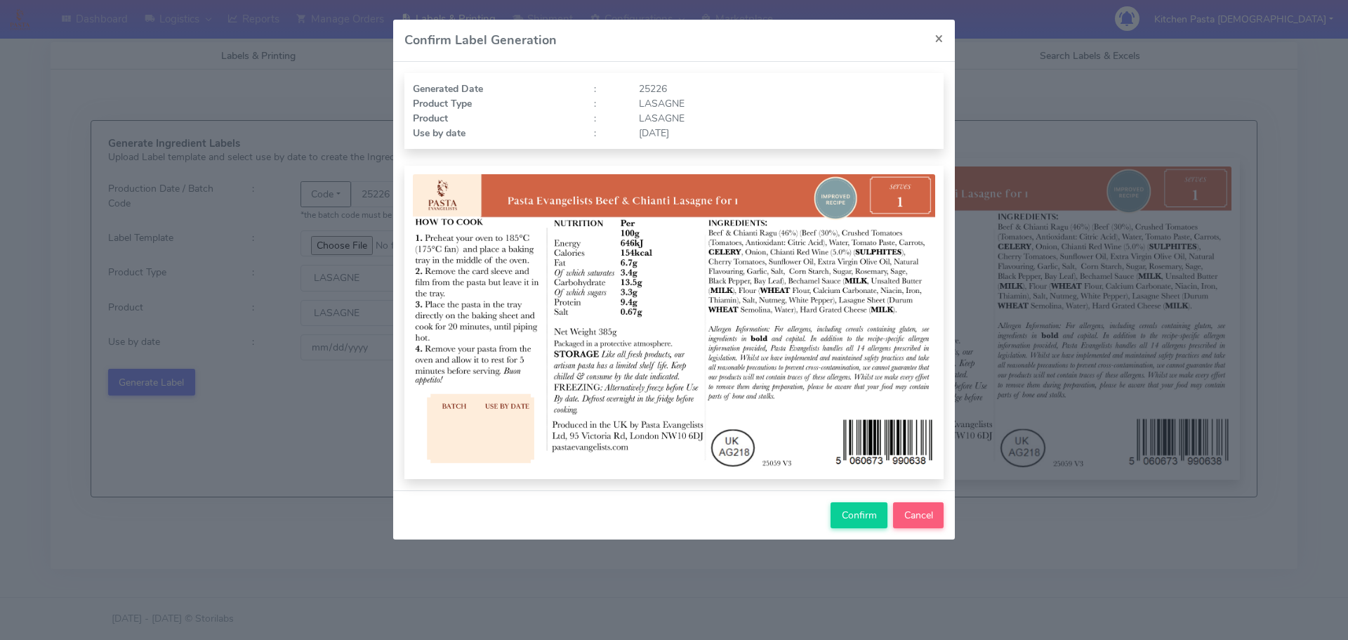
select select "4"
select select "0"
click at [842, 521] on span "Confirm" at bounding box center [859, 514] width 35 height 13
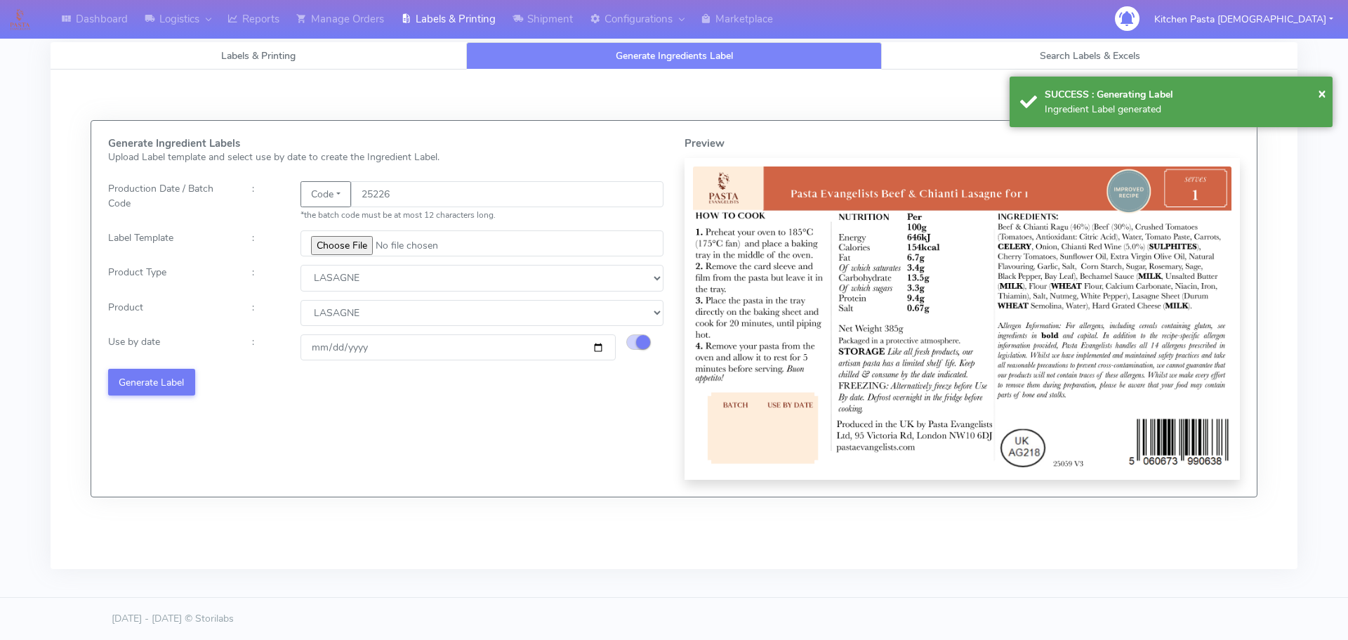
select select
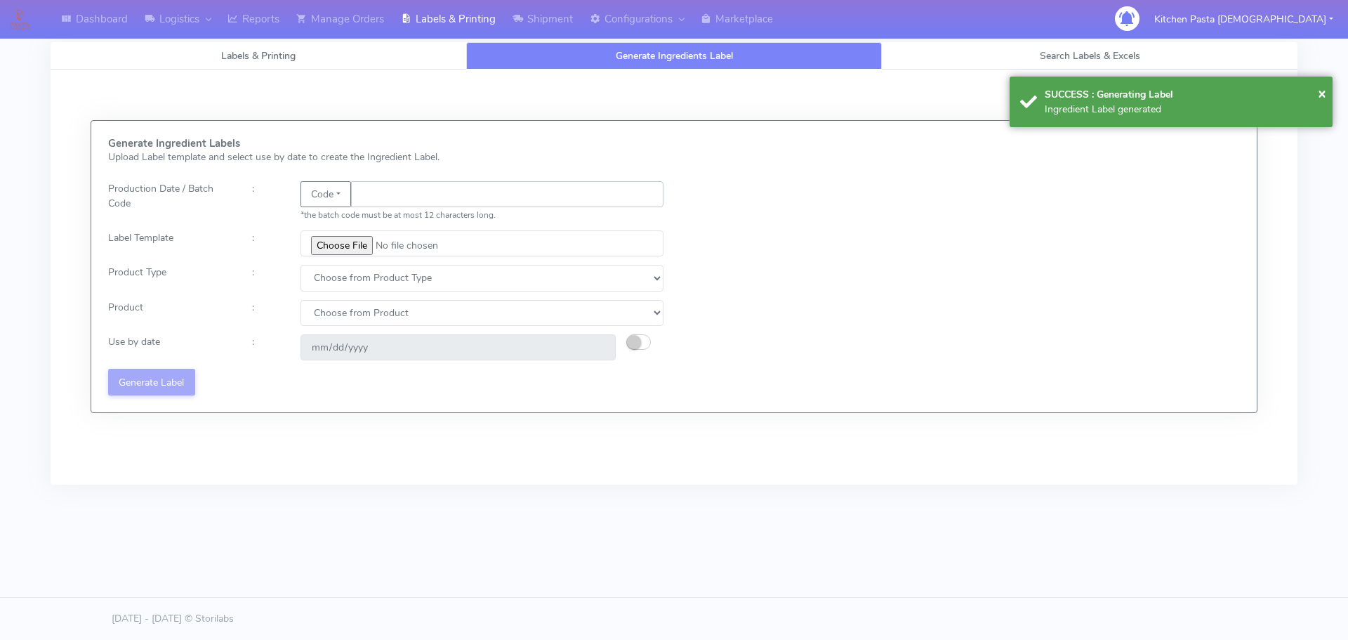
click at [393, 201] on input "text" at bounding box center [507, 194] width 312 height 26
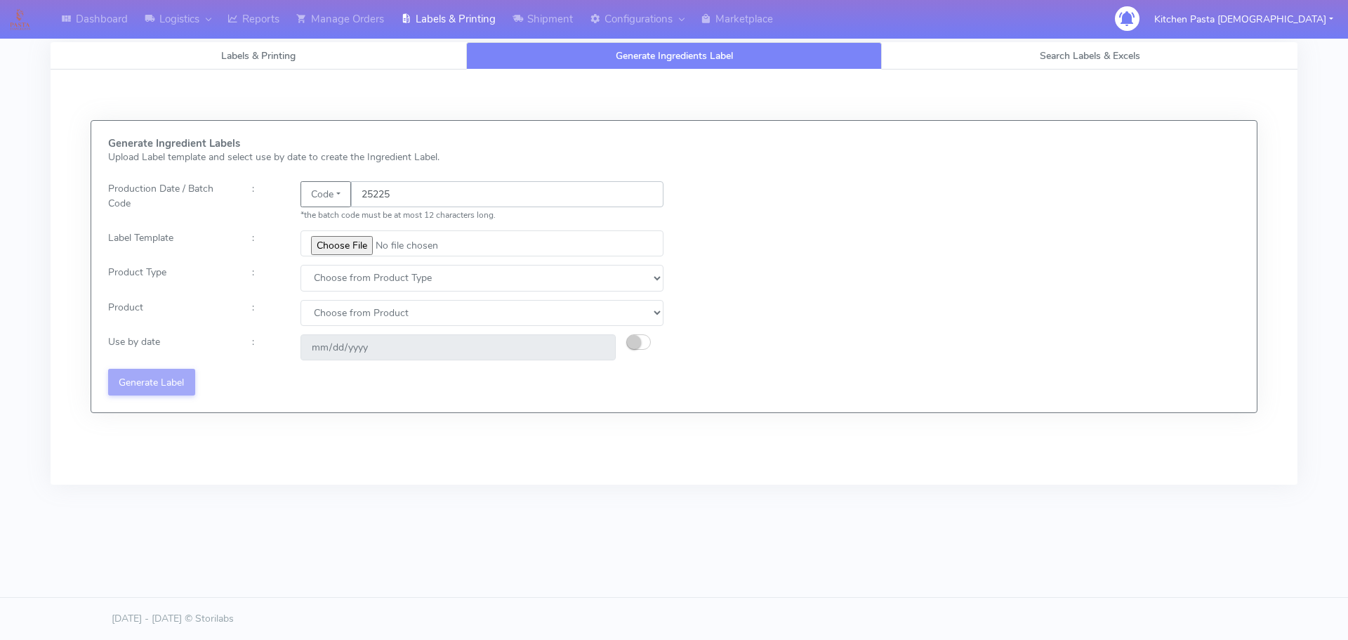
type input "25225"
click at [323, 239] on input "file" at bounding box center [482, 243] width 363 height 26
type input "C:\fakepath\Pasta Evangelists truffle mac & cheese for 1_V2.jpg"
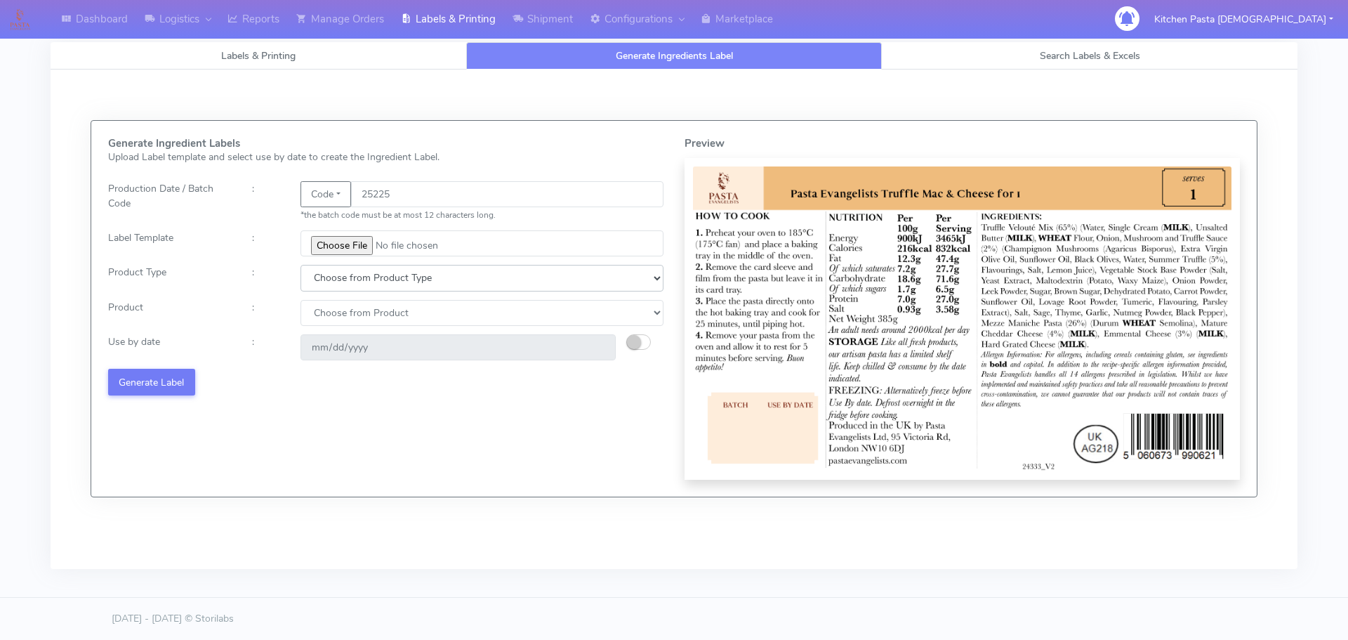
drag, startPoint x: 343, startPoint y: 278, endPoint x: 339, endPoint y: 289, distance: 11.8
click at [343, 278] on select "Choose from Product Type ECOM ERETAIL CIRCULAR CIRC_DESERTS LASAGNE" at bounding box center [482, 278] width 363 height 26
select select "4"
click at [301, 265] on select "Choose from Product Type ECOM ERETAIL CIRCULAR CIRC_DESERTS LASAGNE" at bounding box center [482, 278] width 363 height 26
click at [339, 304] on select "Choose from Product LASAGNE" at bounding box center [482, 313] width 363 height 26
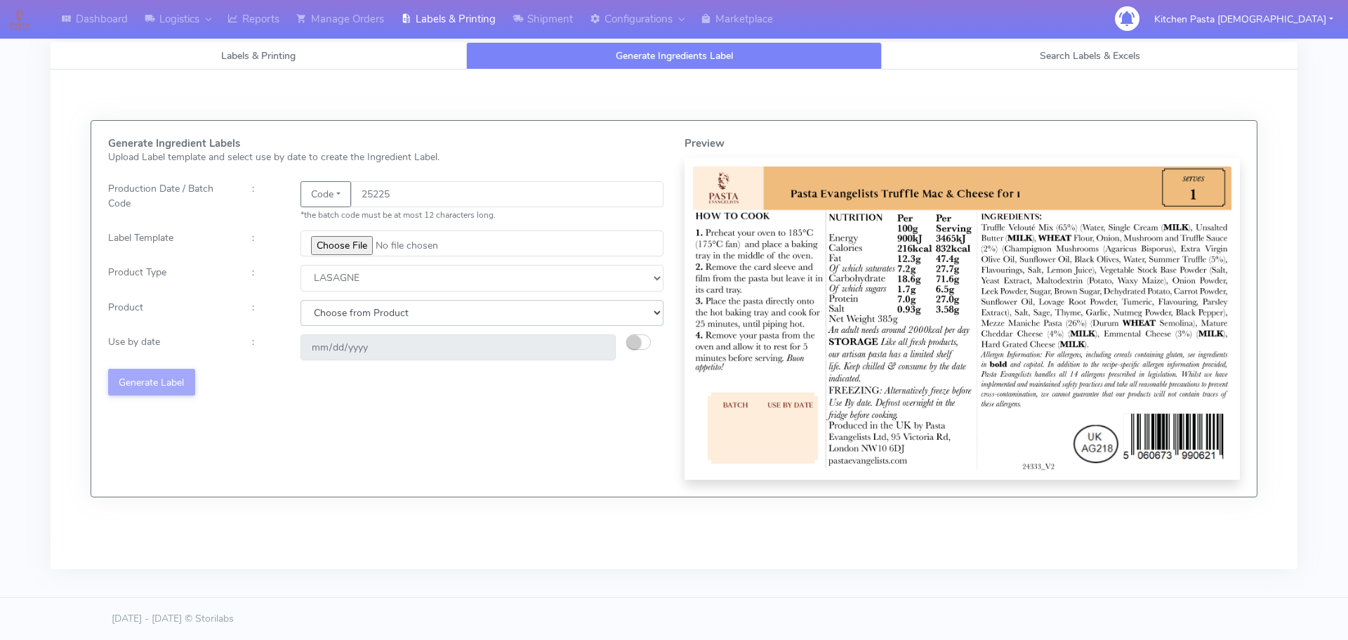
select select "0"
click at [301, 300] on select "Choose from Product LASAGNE" at bounding box center [482, 313] width 363 height 26
click at [647, 345] on button "button" at bounding box center [638, 341] width 25 height 15
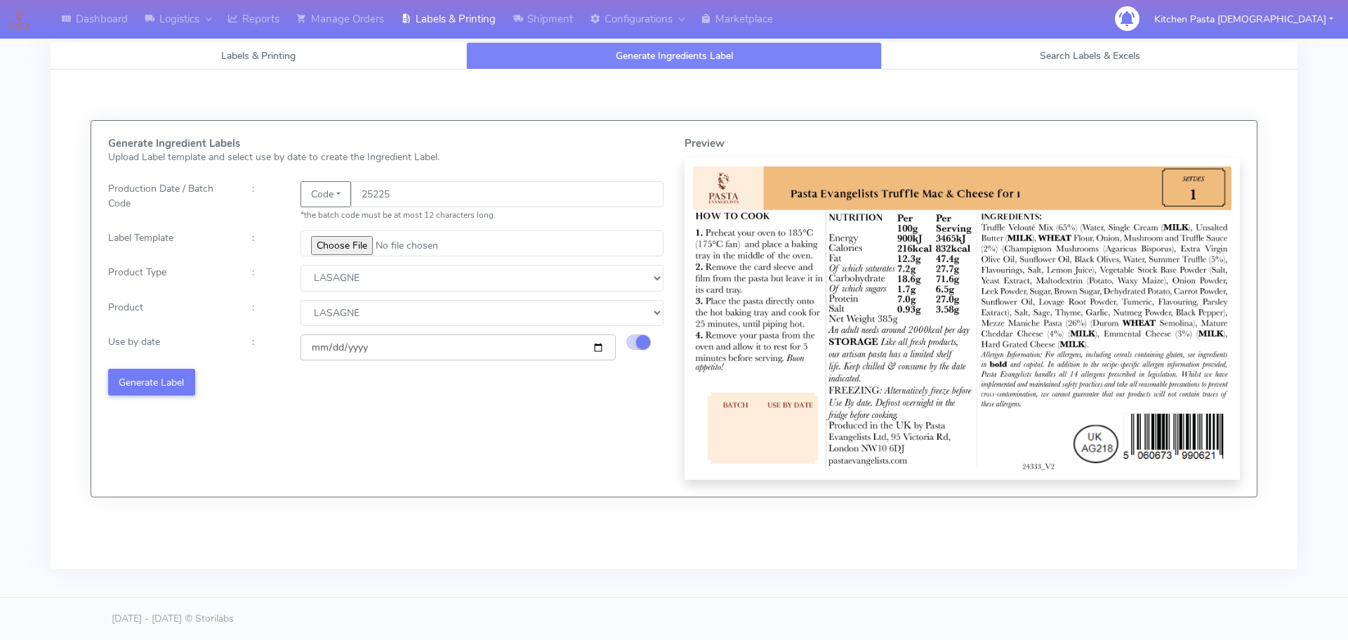
click at [595, 345] on input "[DATE]" at bounding box center [458, 347] width 315 height 26
type input "[DATE]"
click at [145, 374] on button "Generate Label" at bounding box center [151, 382] width 87 height 26
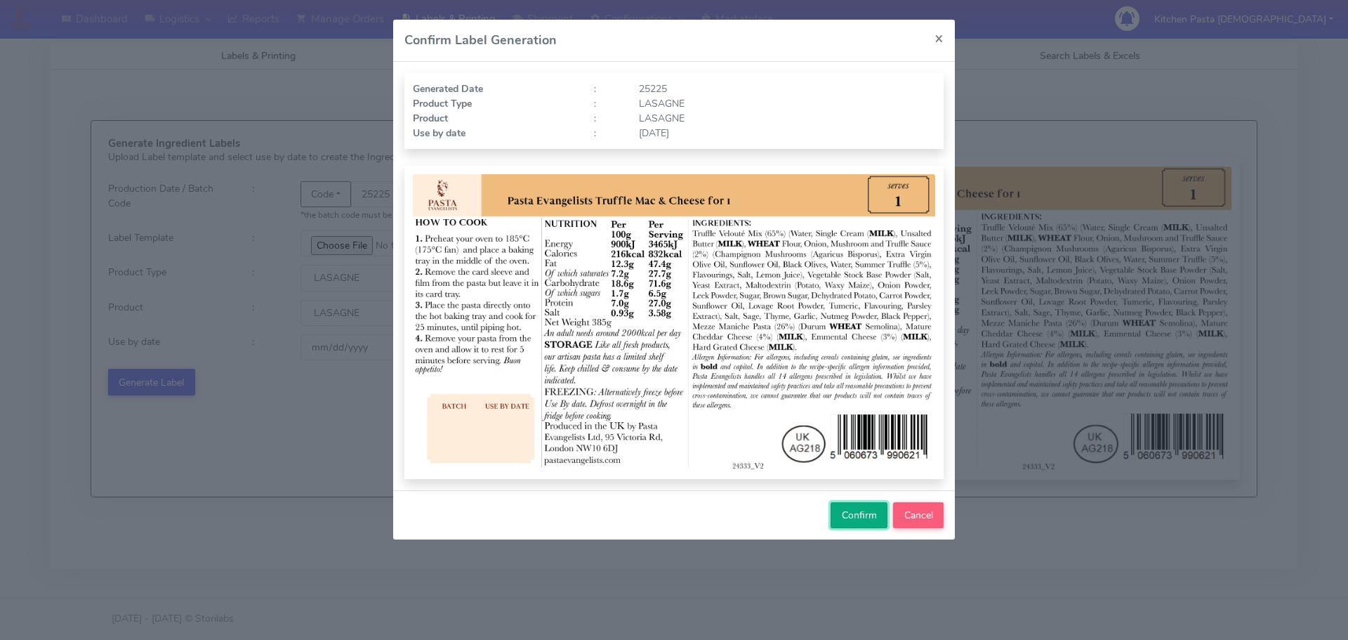
click at [845, 518] on span "Confirm" at bounding box center [859, 514] width 35 height 13
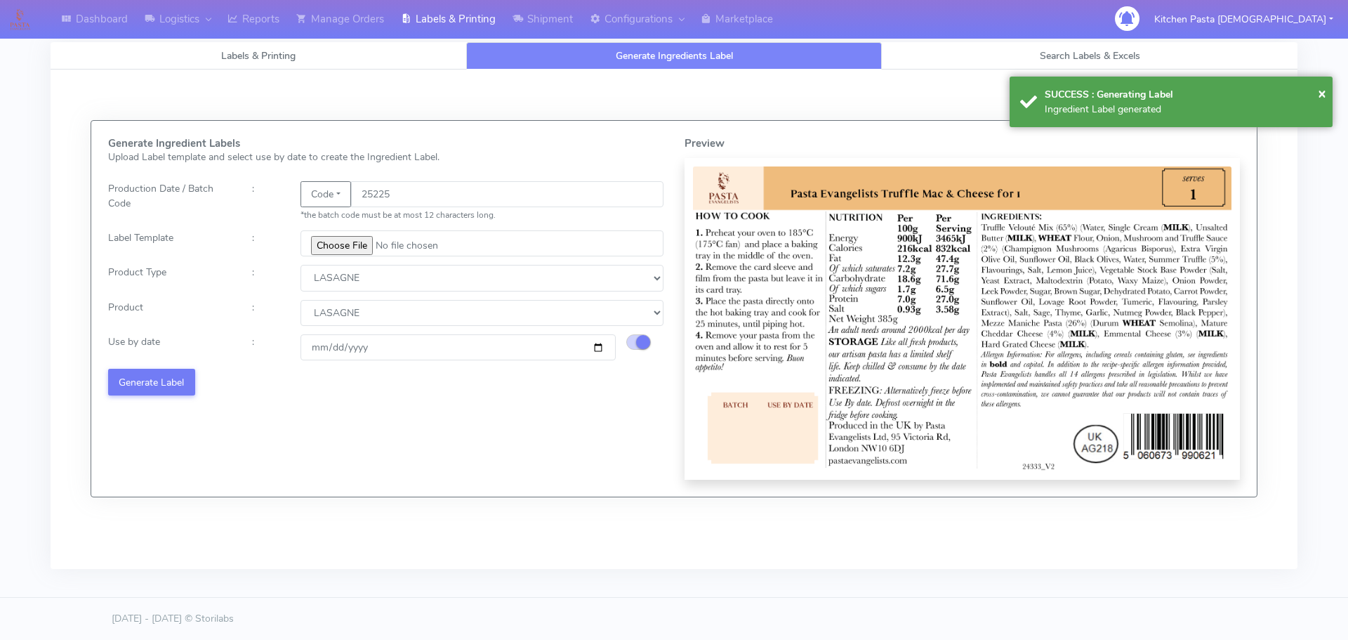
select select
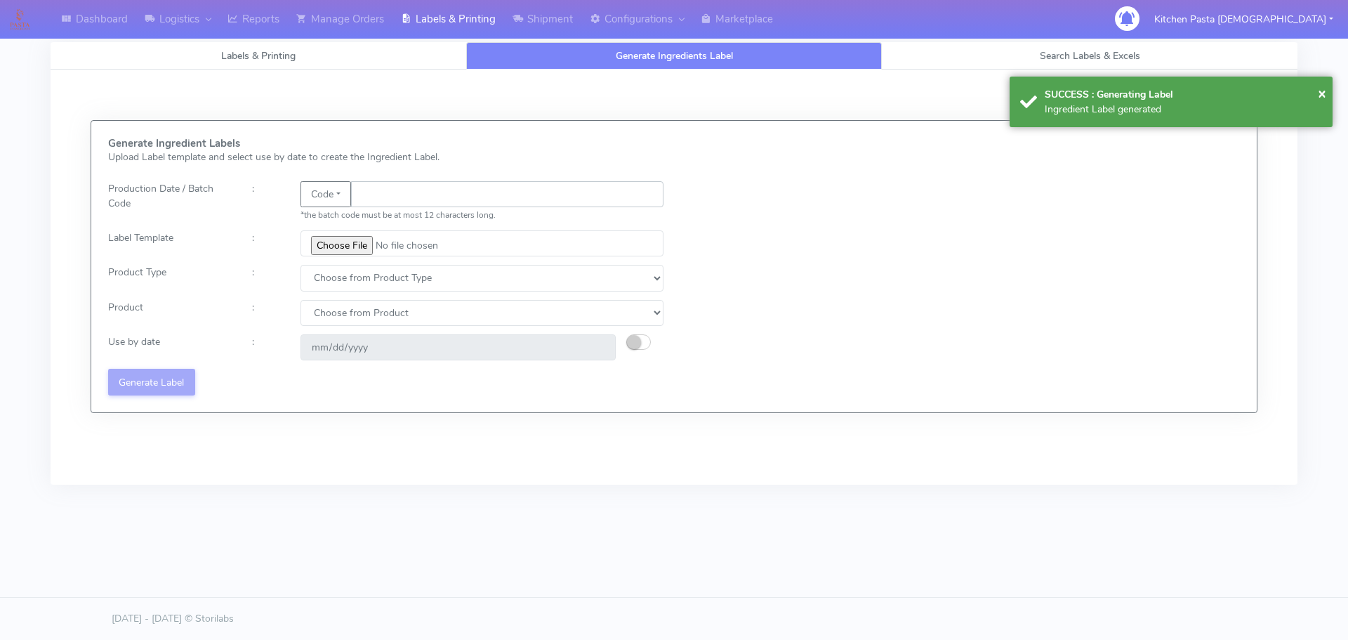
click at [392, 192] on input "text" at bounding box center [507, 194] width 312 height 26
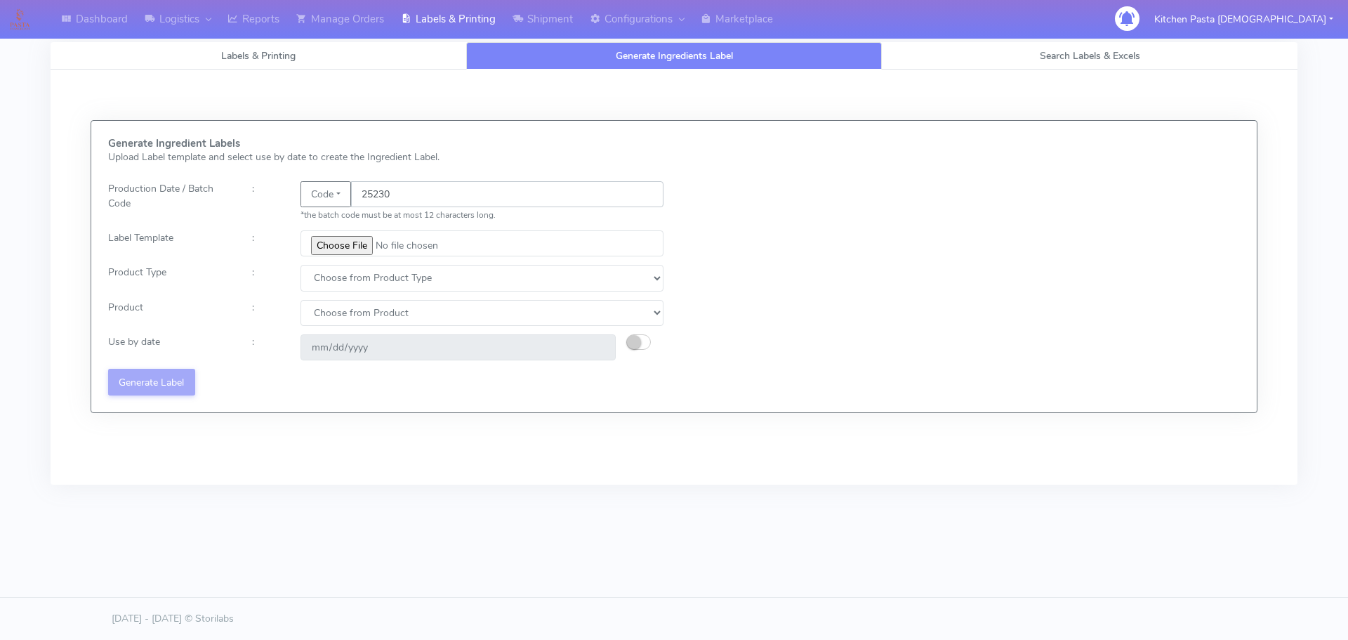
type input "25230"
click at [338, 247] on input "file" at bounding box center [482, 243] width 363 height 26
type input "C:\fakepath\Spicy Prawn Mac and Cheese v1.jpg"
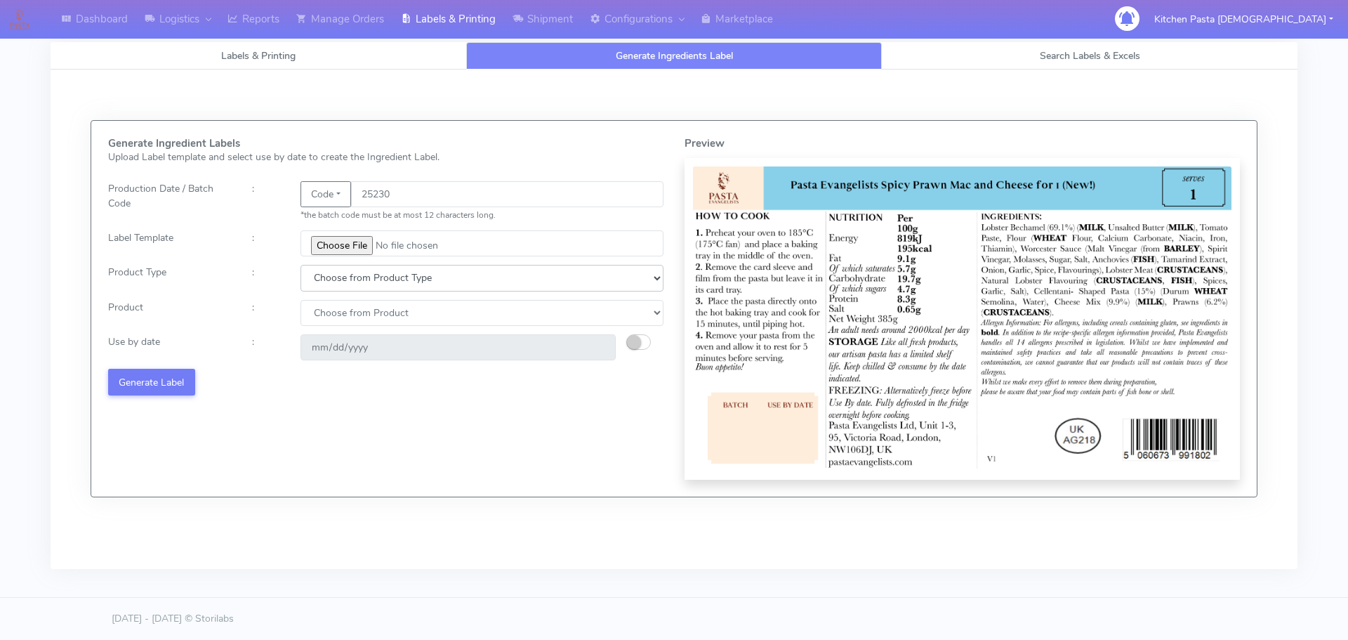
click at [336, 283] on select "Choose from Product Type ECOM ERETAIL CIRCULAR CIRC_DESERTS LASAGNE" at bounding box center [482, 278] width 363 height 26
select select "4"
click at [301, 265] on select "Choose from Product Type ECOM ERETAIL CIRCULAR CIRC_DESERTS LASAGNE" at bounding box center [482, 278] width 363 height 26
drag, startPoint x: 348, startPoint y: 331, endPoint x: 350, endPoint y: 310, distance: 20.6
click at [348, 329] on div "Generate Ingredient Labels Upload Label template and select use by date to crea…" at bounding box center [386, 309] width 576 height 342
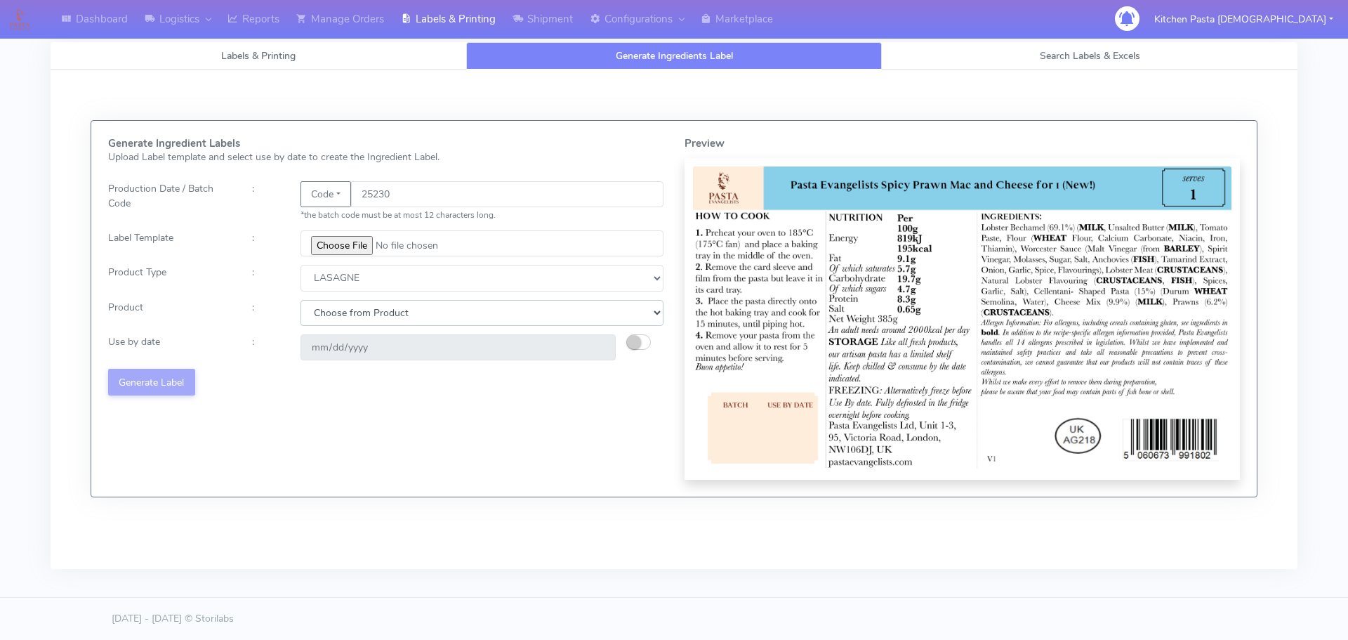
click at [350, 310] on select "Choose from Product LASAGNE" at bounding box center [482, 313] width 363 height 26
select select "0"
click at [301, 300] on select "Choose from Product LASAGNE" at bounding box center [482, 313] width 363 height 26
click at [636, 341] on small "button" at bounding box center [634, 342] width 14 height 14
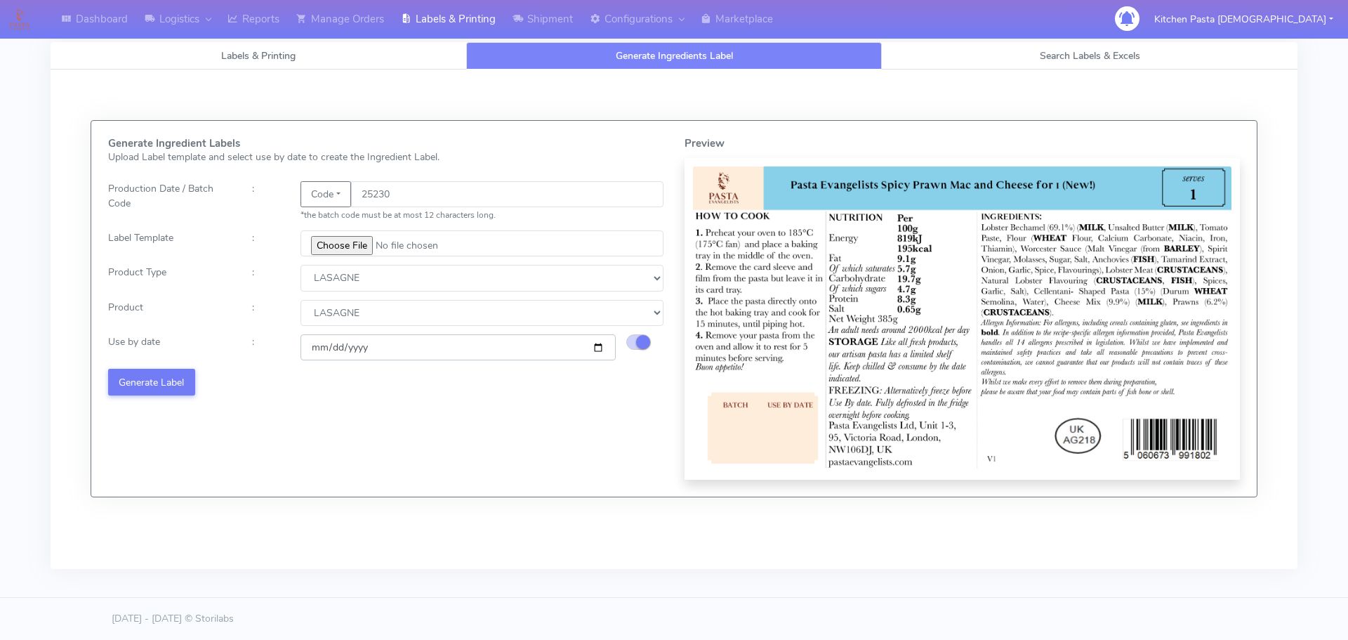
click at [598, 349] on input "[DATE]" at bounding box center [458, 347] width 315 height 26
type input "[DATE]"
click at [171, 384] on button "Generate Label" at bounding box center [151, 382] width 87 height 26
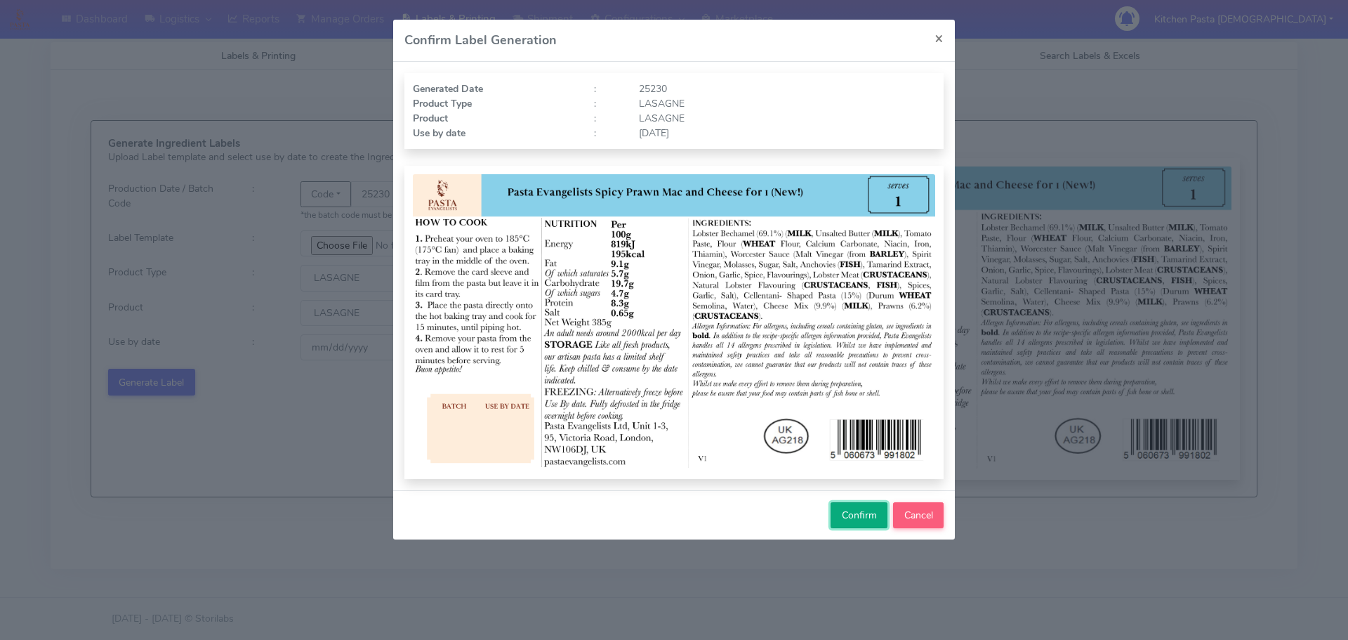
click at [852, 515] on span "Confirm" at bounding box center [859, 514] width 35 height 13
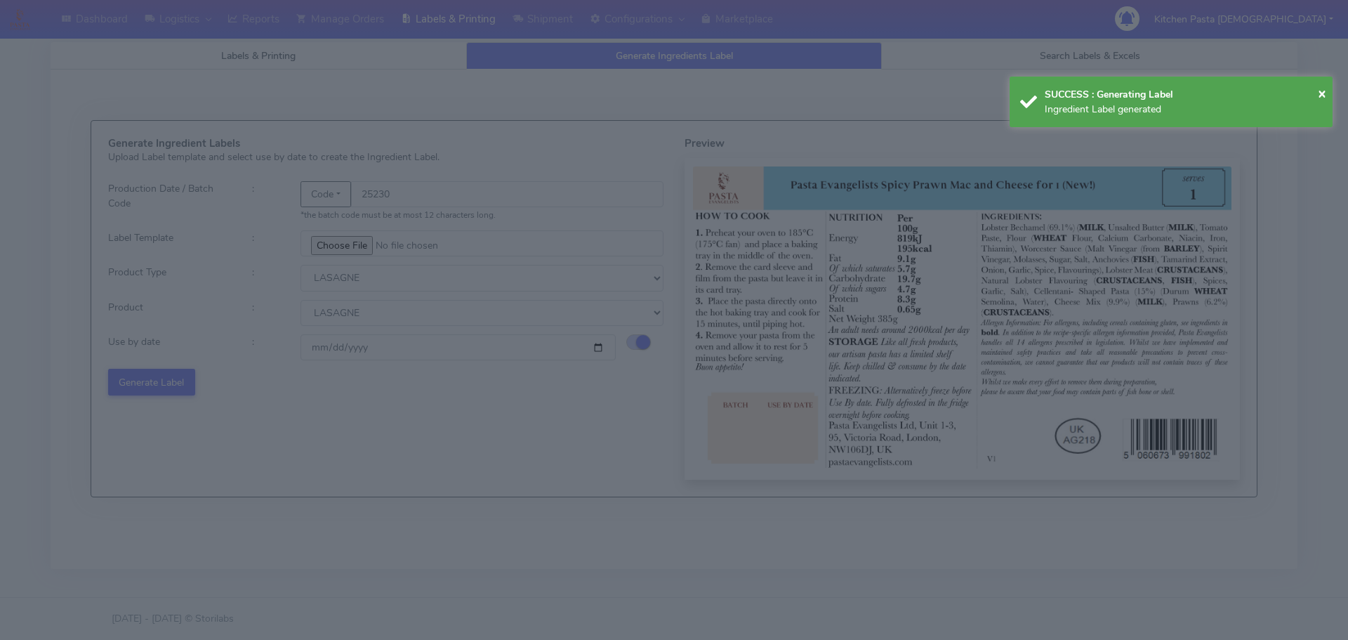
select select
